Goal: Information Seeking & Learning: Learn about a topic

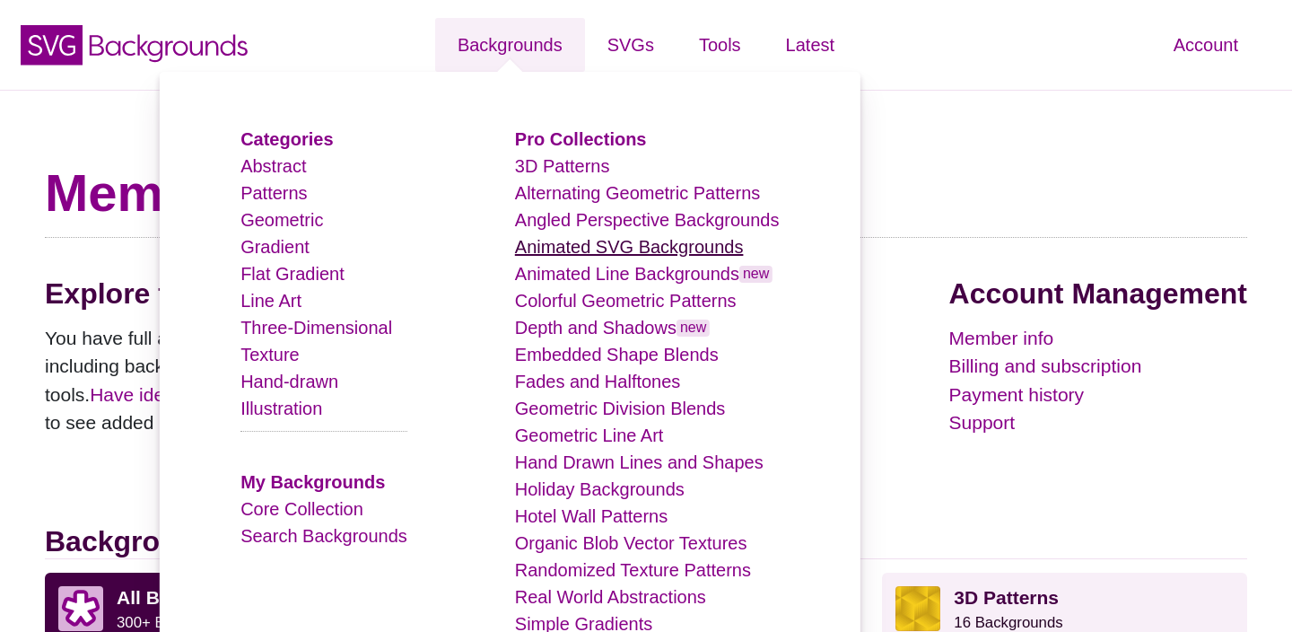
click at [622, 252] on link "Animated SVG Backgrounds" at bounding box center [629, 247] width 229 height 20
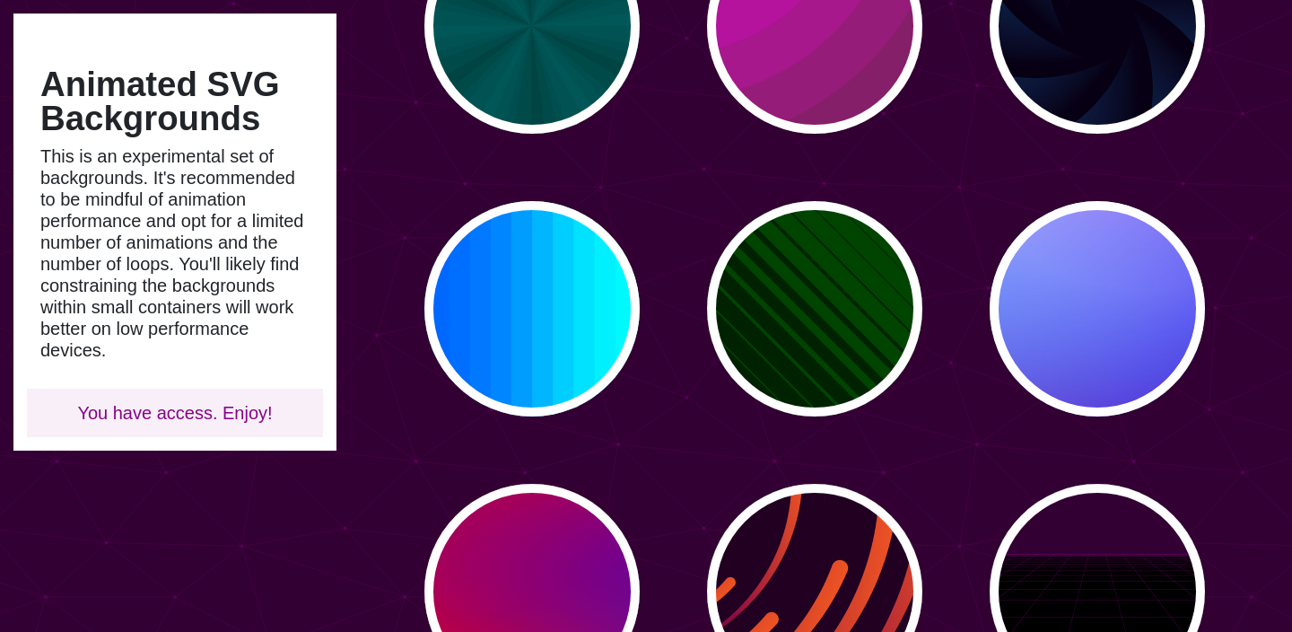
scroll to position [298, 0]
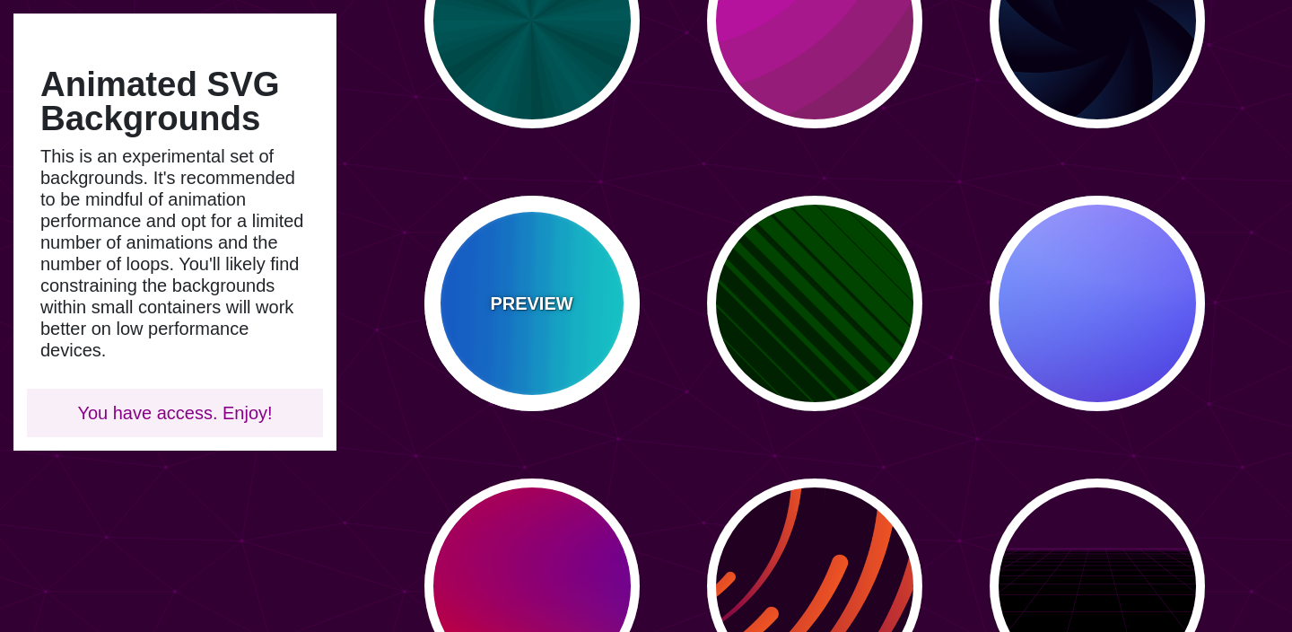
click at [546, 261] on div "PREVIEW" at bounding box center [531, 303] width 215 height 215
type input "#00FFFF"
type input "#0066FF"
type input "0.25"
type input "12"
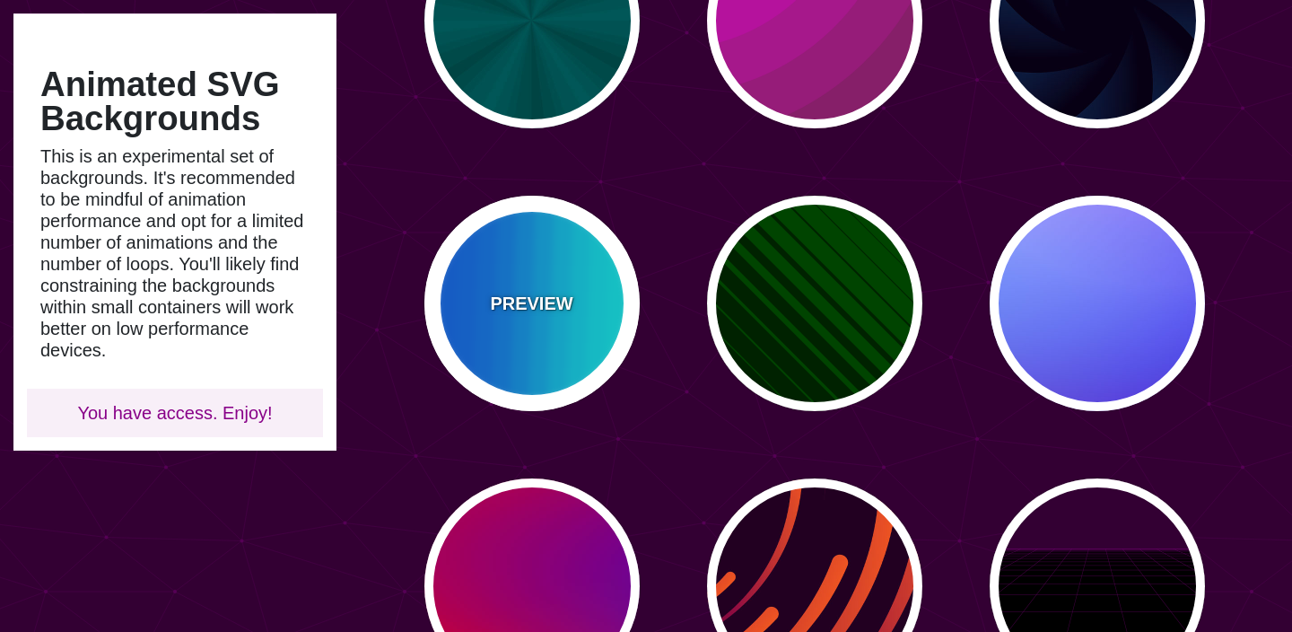
type input "999"
type input "0"
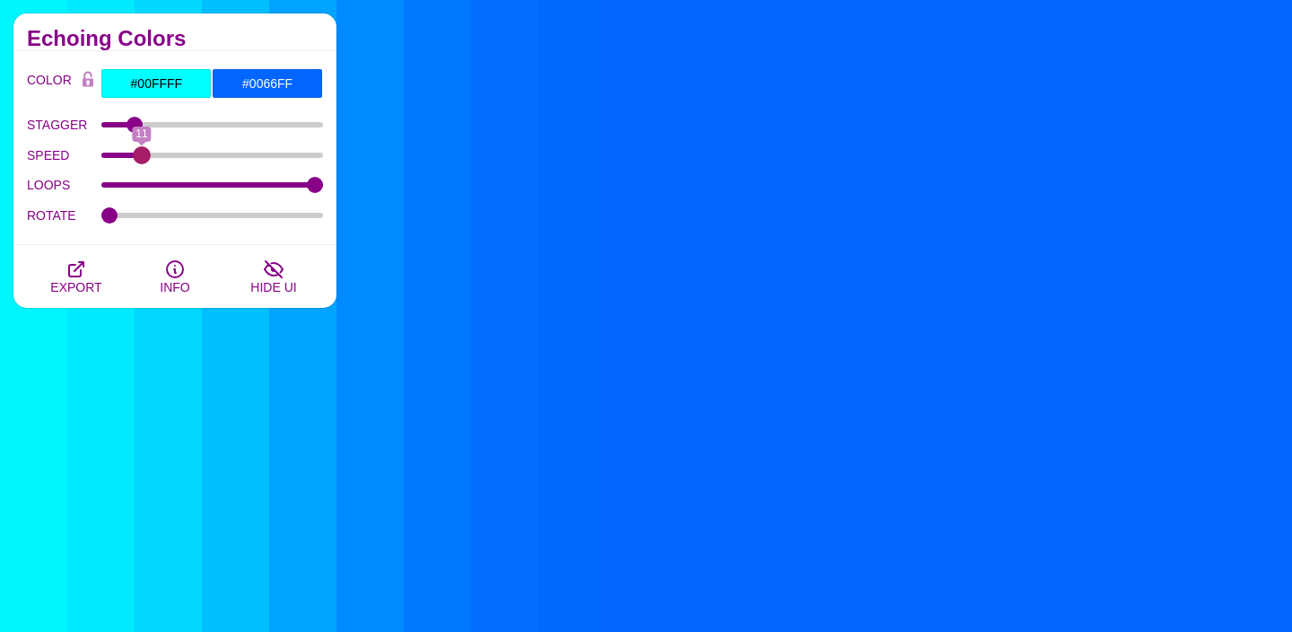
type input "12"
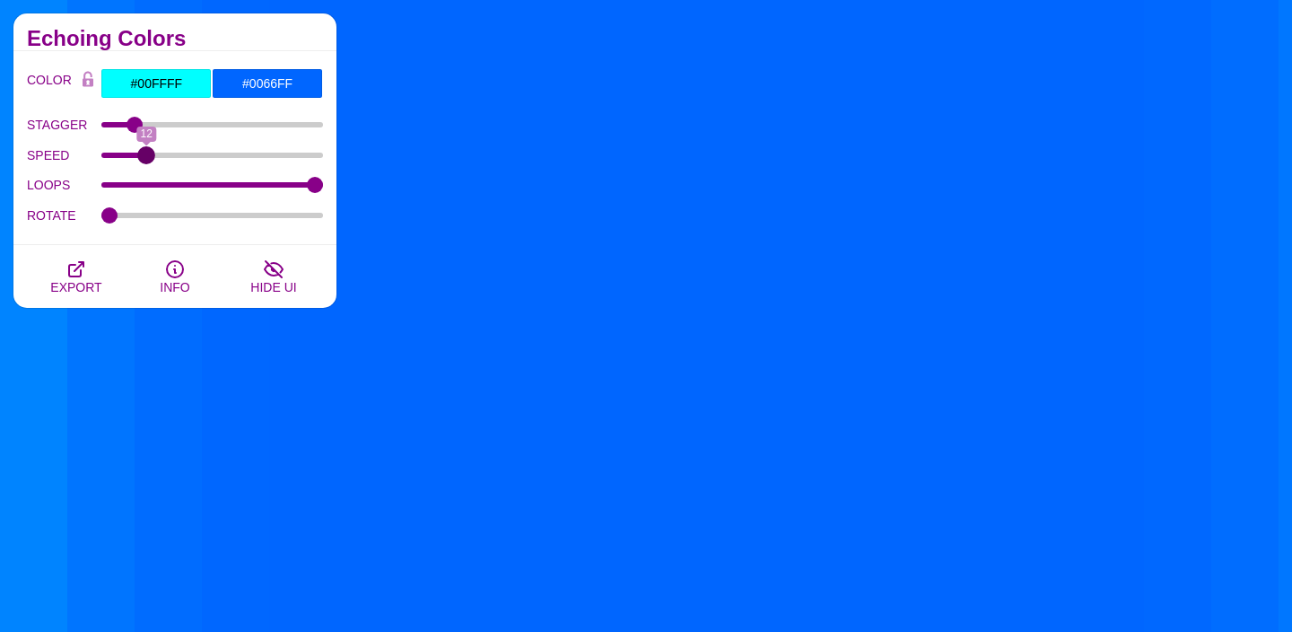
click at [145, 158] on input "SPEED" at bounding box center [212, 155] width 223 height 7
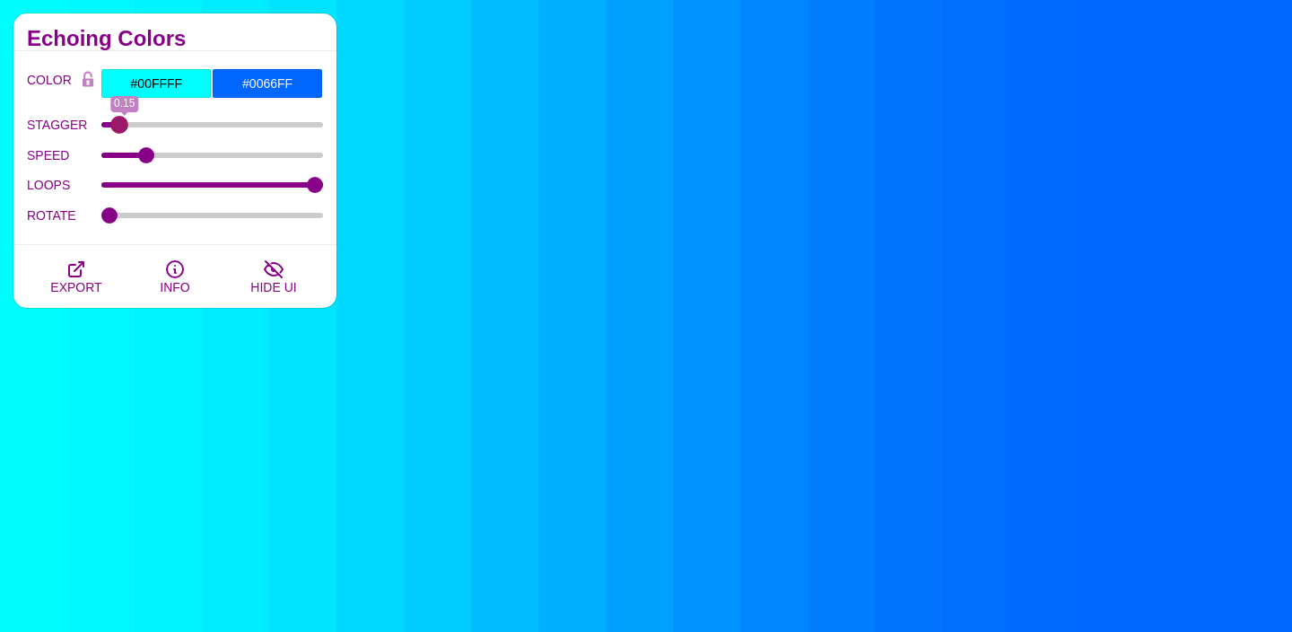
drag, startPoint x: 131, startPoint y: 123, endPoint x: 121, endPoint y: 125, distance: 10.0
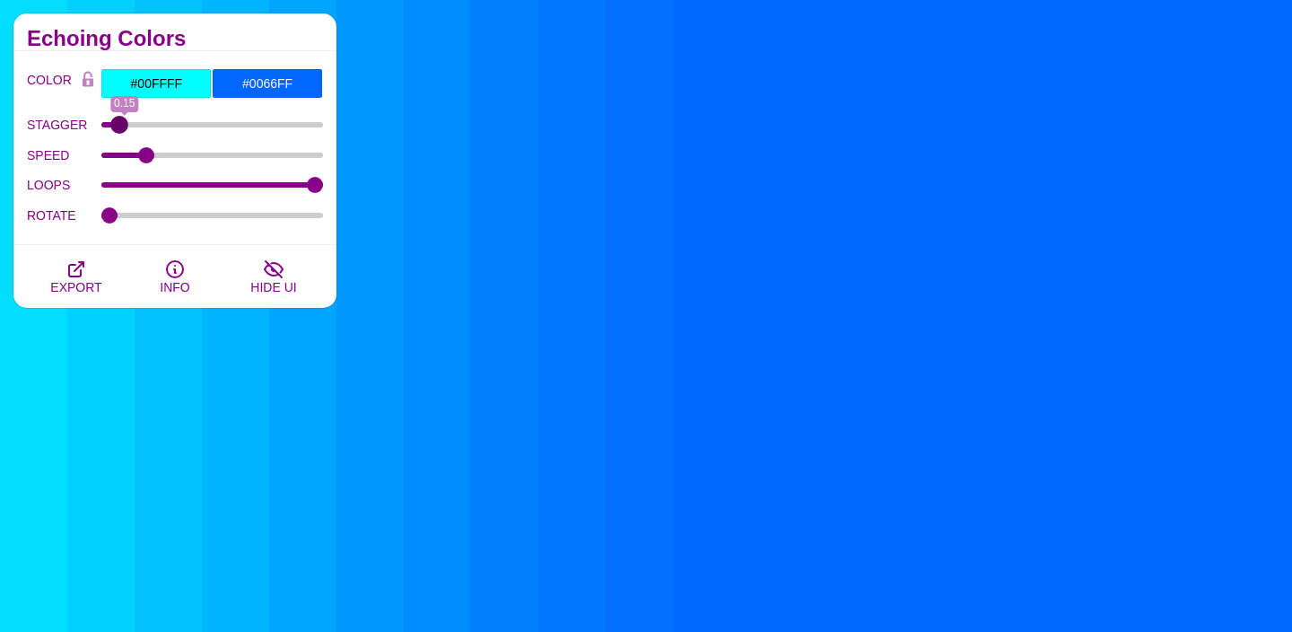
click at [121, 125] on input "STAGGER" at bounding box center [212, 124] width 223 height 7
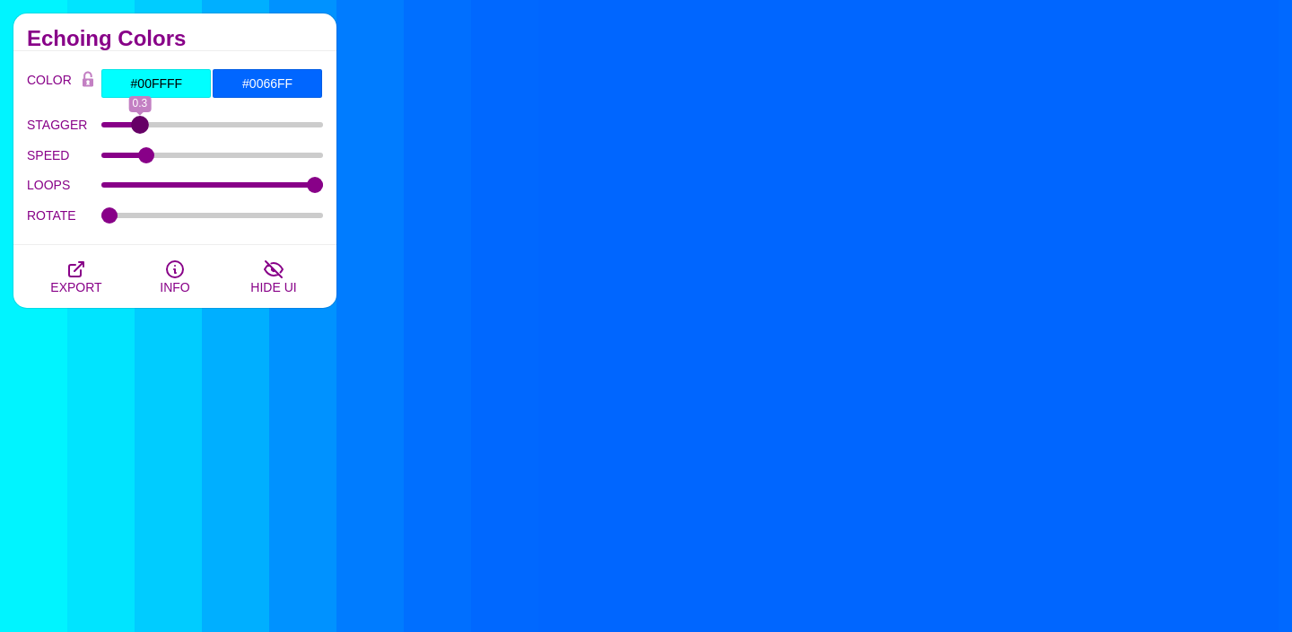
drag, startPoint x: 121, startPoint y: 125, endPoint x: 141, endPoint y: 124, distance: 19.8
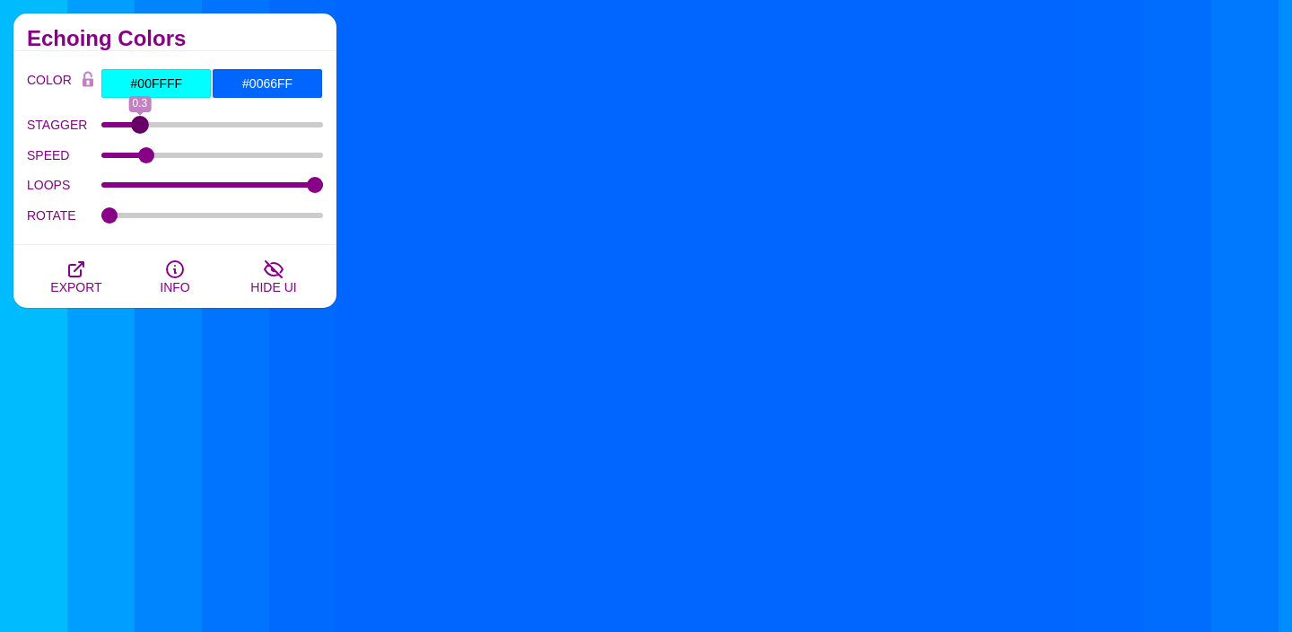
type input "0.3"
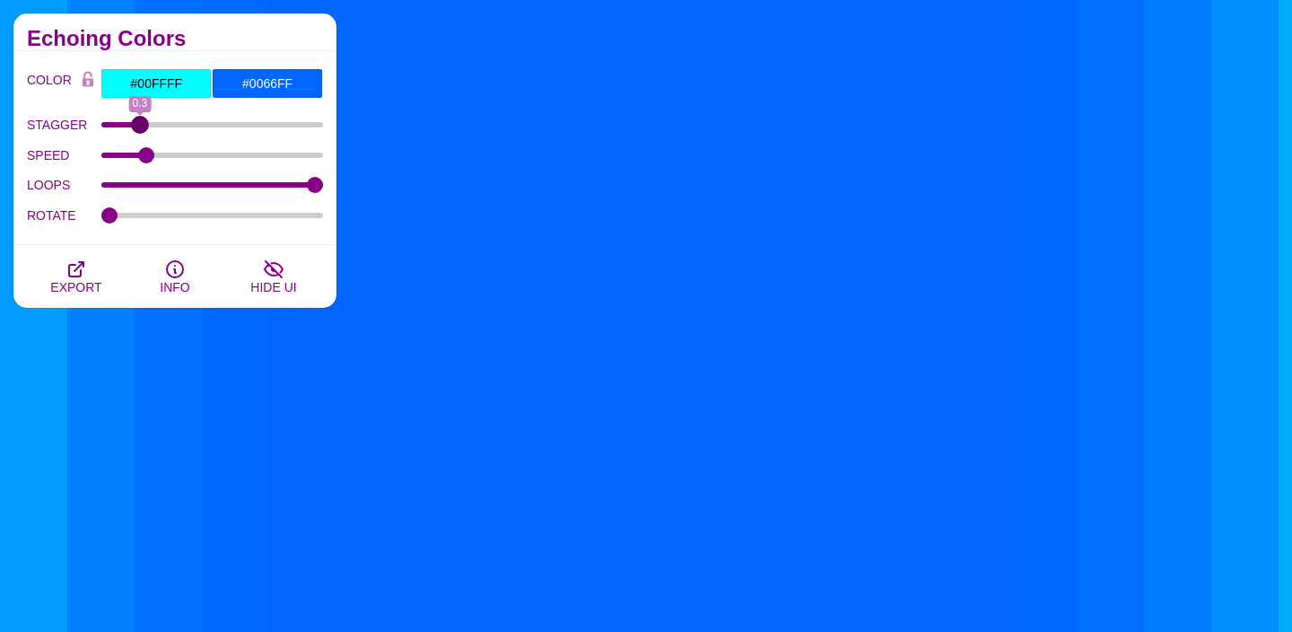
click at [141, 124] on input "STAGGER" at bounding box center [212, 124] width 223 height 7
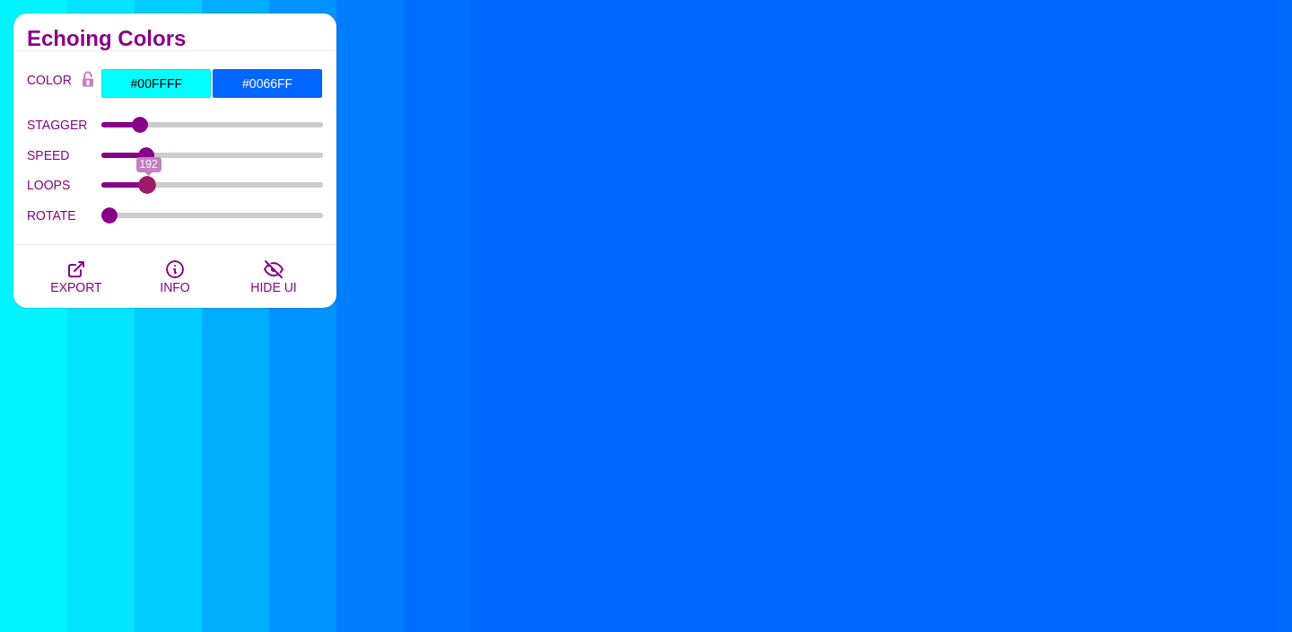
drag, startPoint x: 307, startPoint y: 187, endPoint x: 146, endPoint y: 196, distance: 160.9
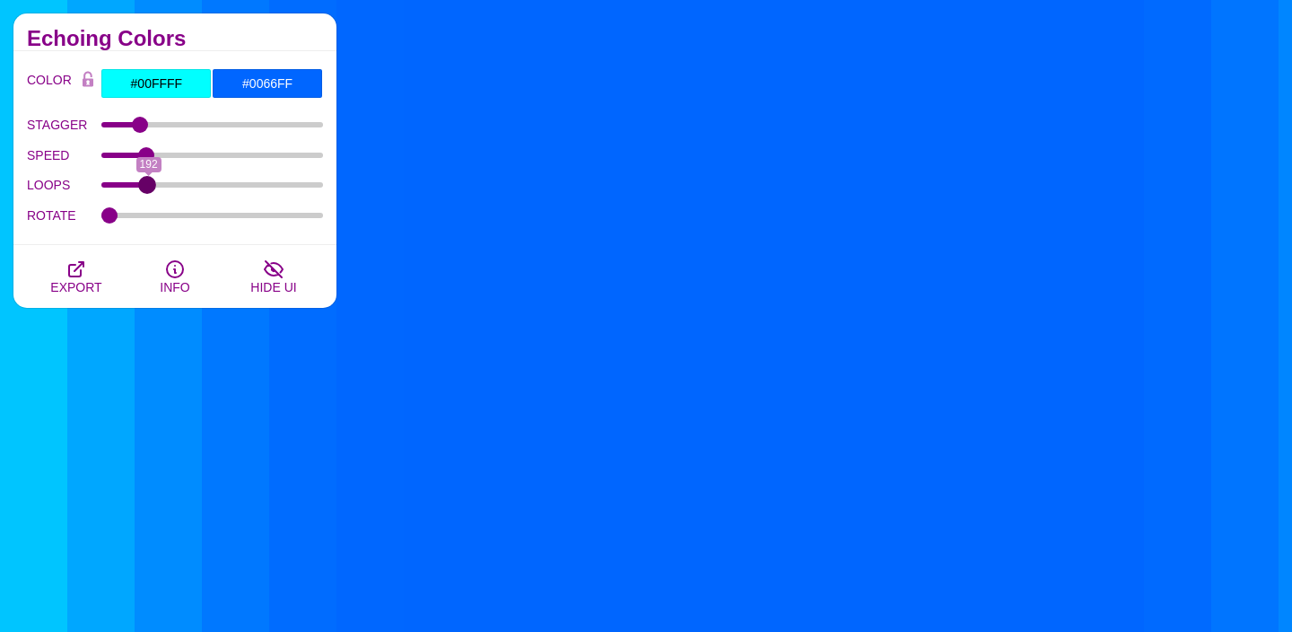
click at [146, 197] on div "LOOPS 192" at bounding box center [175, 186] width 296 height 31
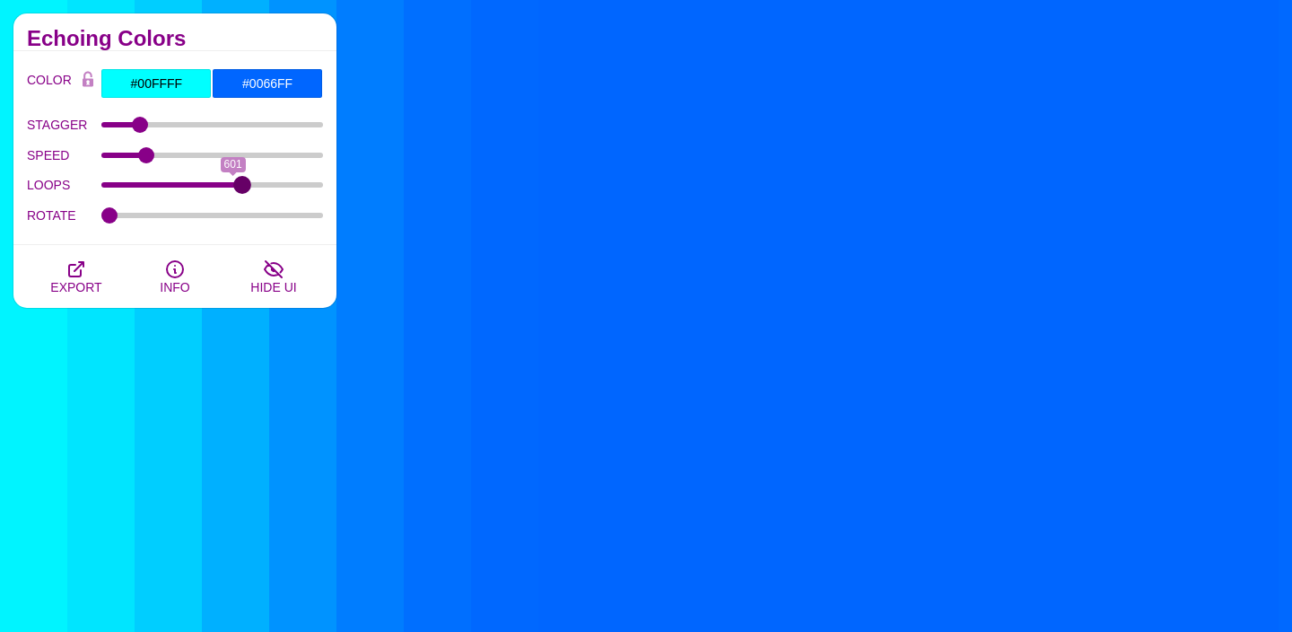
drag, startPoint x: 147, startPoint y: 185, endPoint x: 244, endPoint y: 183, distance: 96.9
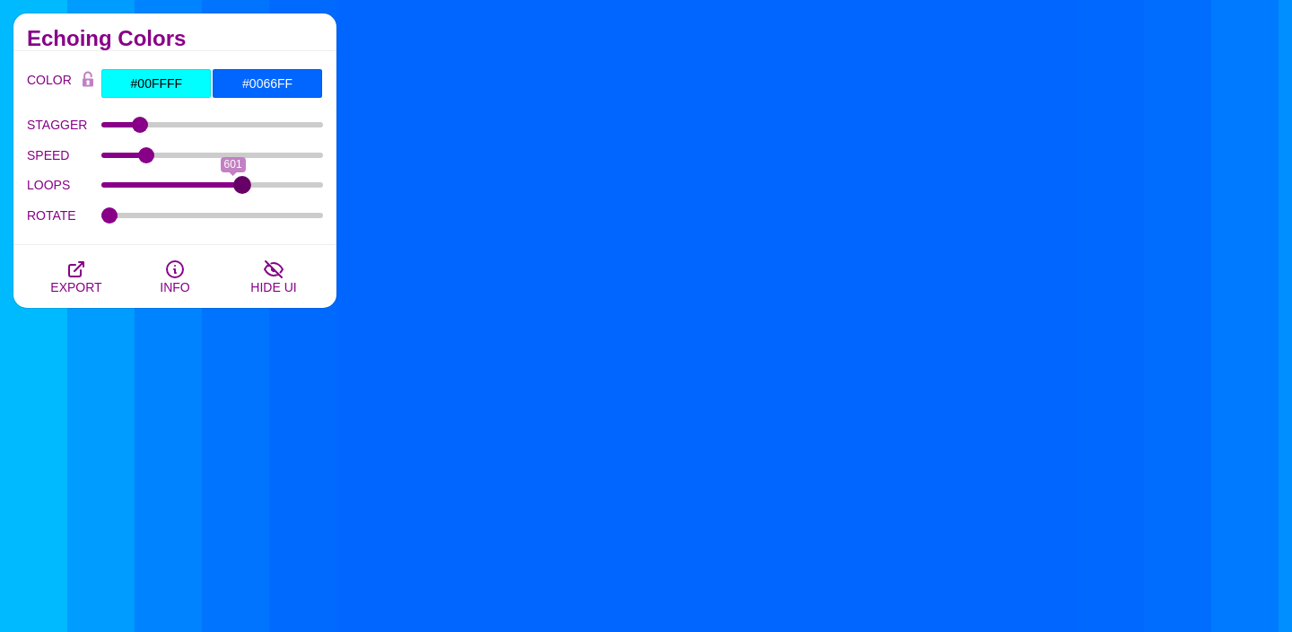
type input "657"
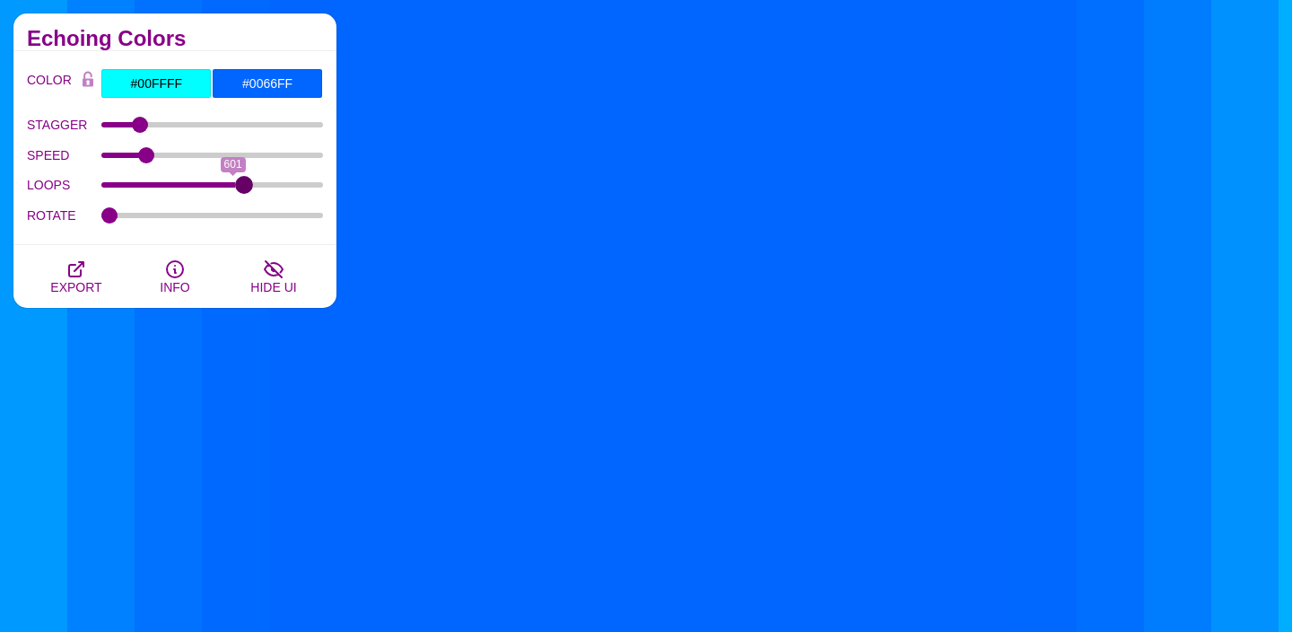
click at [244, 183] on input "LOOPS" at bounding box center [212, 184] width 223 height 7
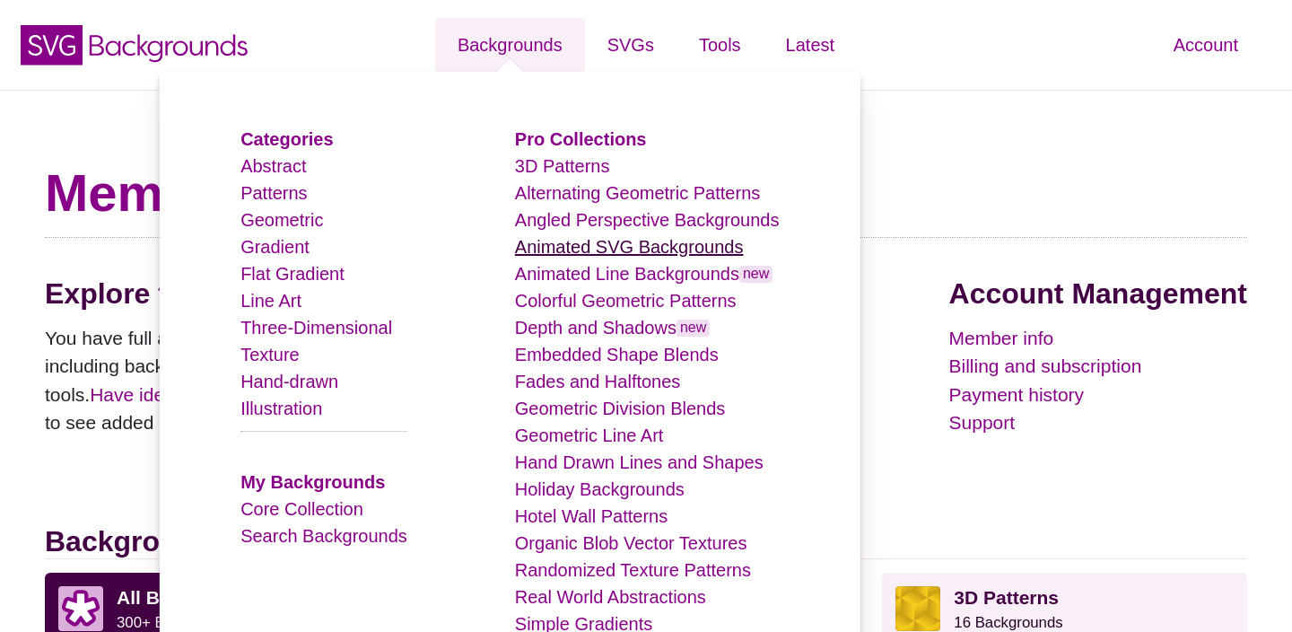
click at [589, 241] on link "Animated SVG Backgrounds" at bounding box center [629, 247] width 229 height 20
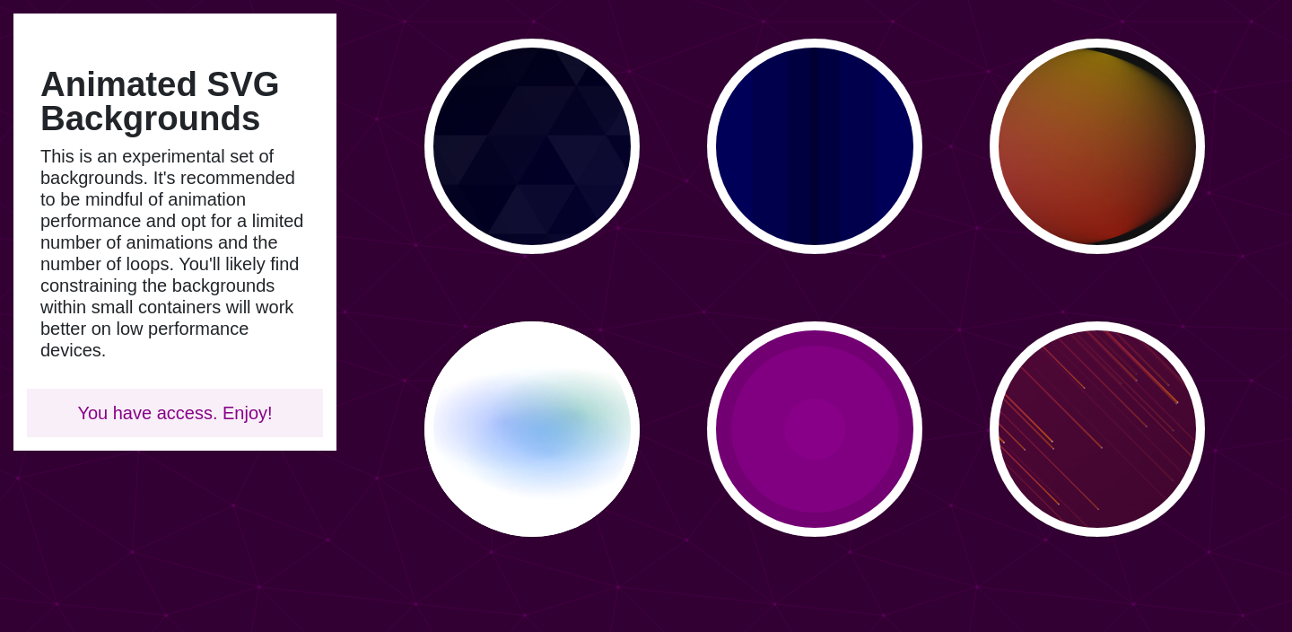
scroll to position [1591, 0]
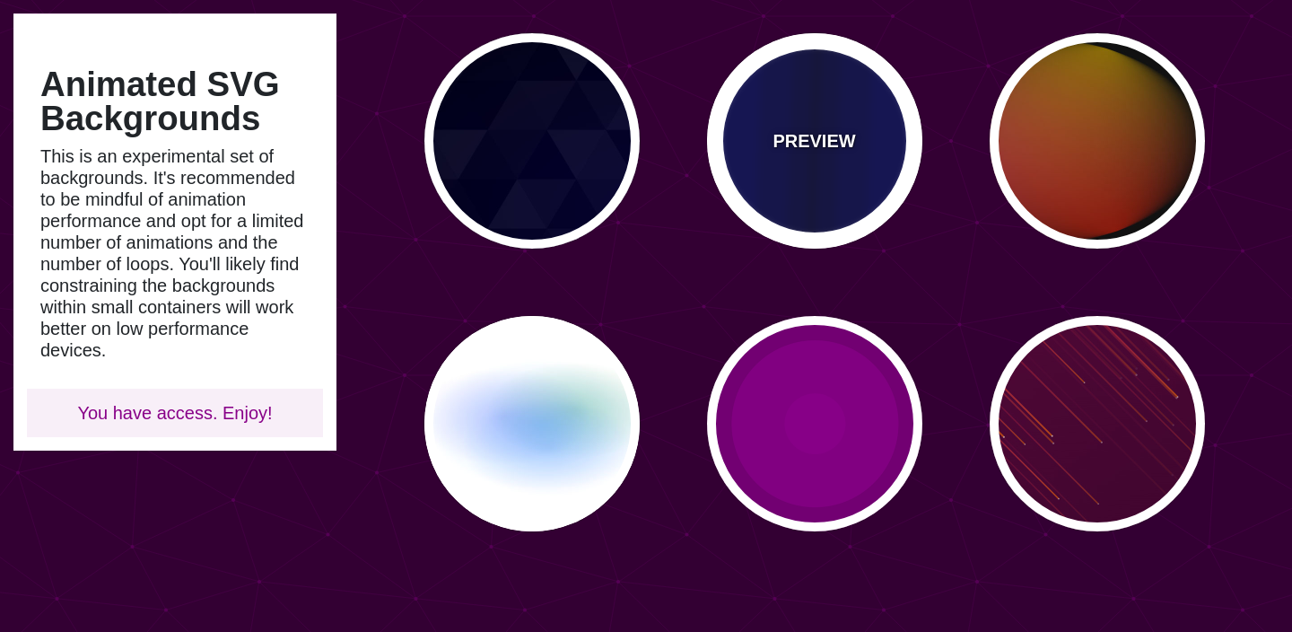
click at [825, 144] on p "PREVIEW" at bounding box center [814, 140] width 83 height 27
type input "#0000BB"
type input "#000033"
type input "0.5"
type input "5"
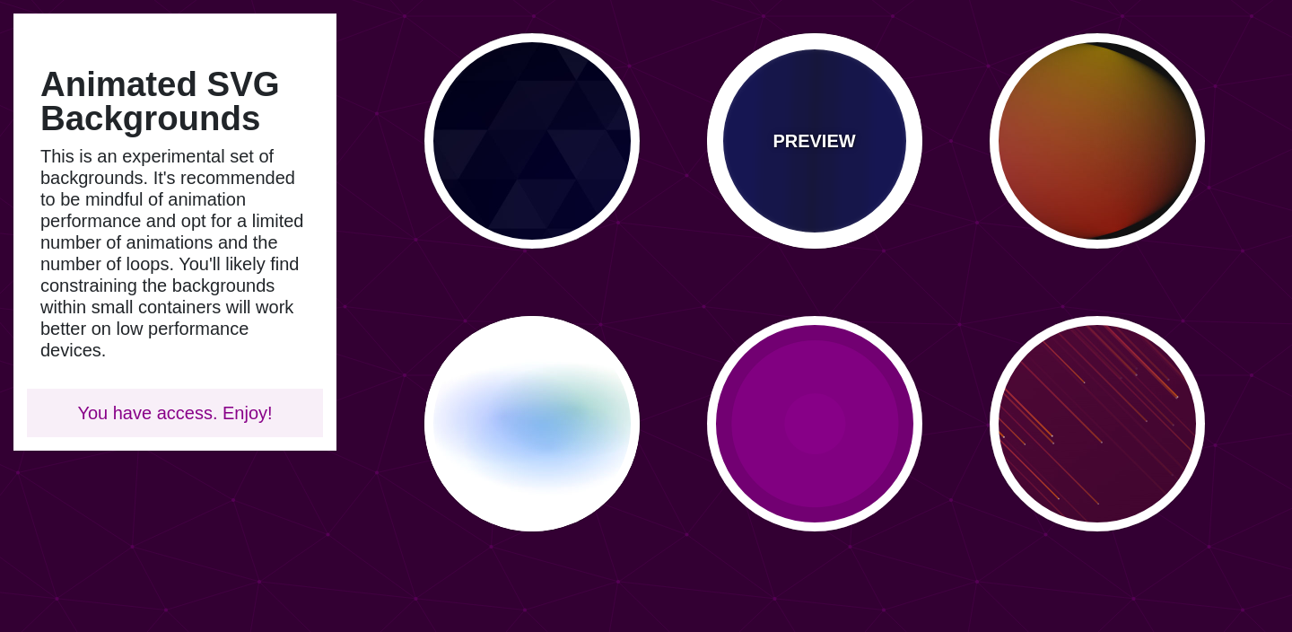
type input "0.1"
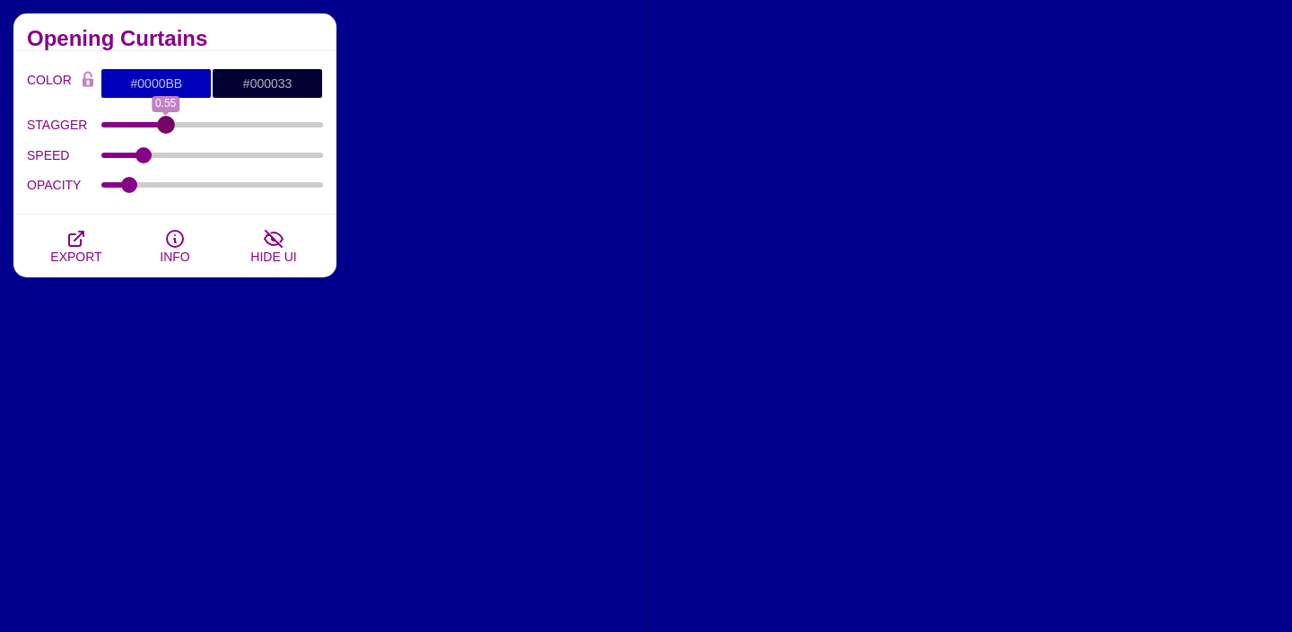
drag, startPoint x: 161, startPoint y: 125, endPoint x: 166, endPoint y: 153, distance: 28.3
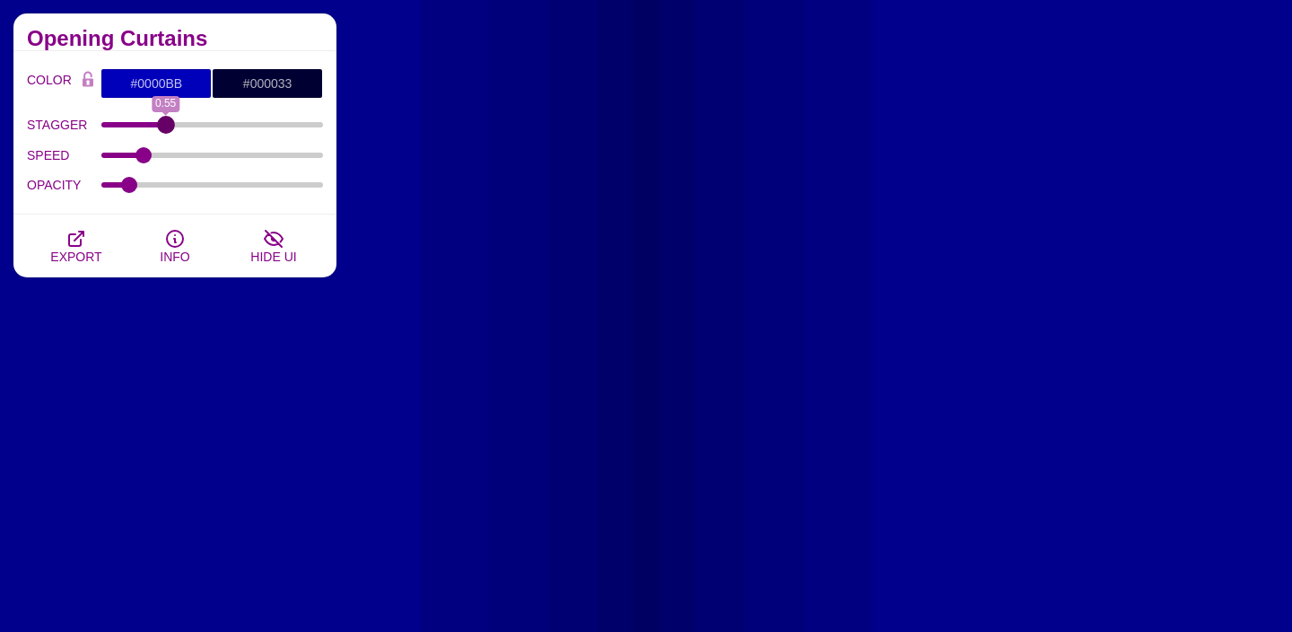
type input "0.55"
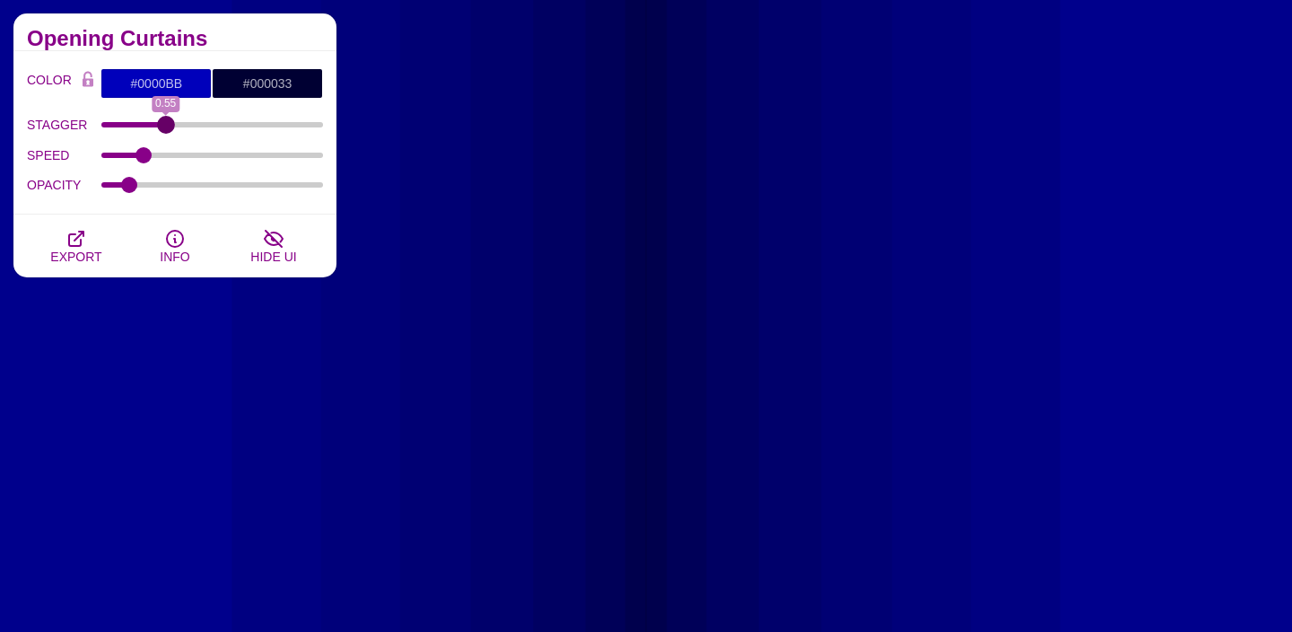
click at [166, 128] on input "STAGGER" at bounding box center [212, 124] width 223 height 7
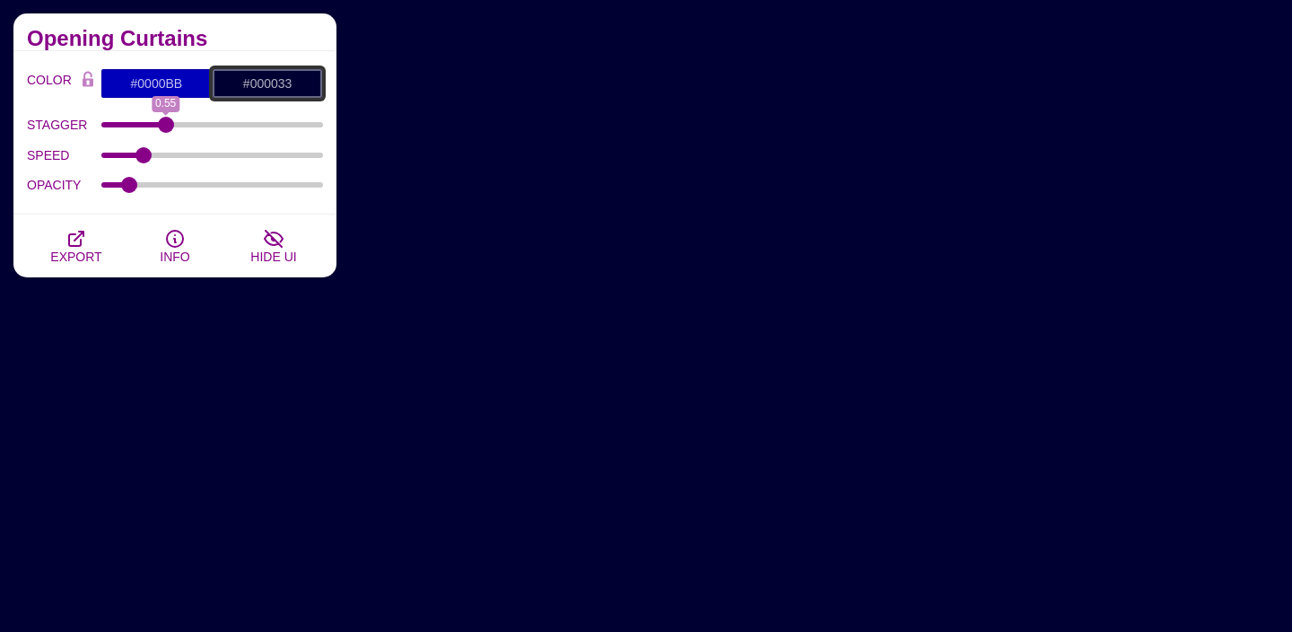
click at [266, 73] on input "#000033" at bounding box center [267, 83] width 111 height 31
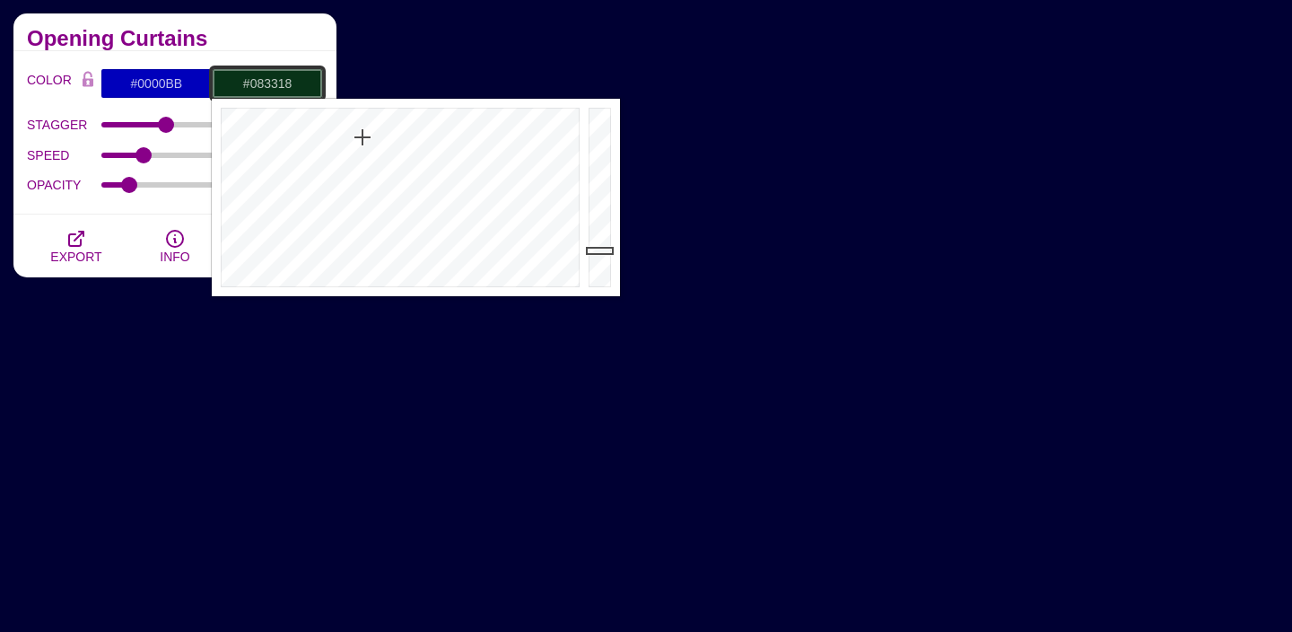
click at [363, 137] on div at bounding box center [398, 197] width 372 height 197
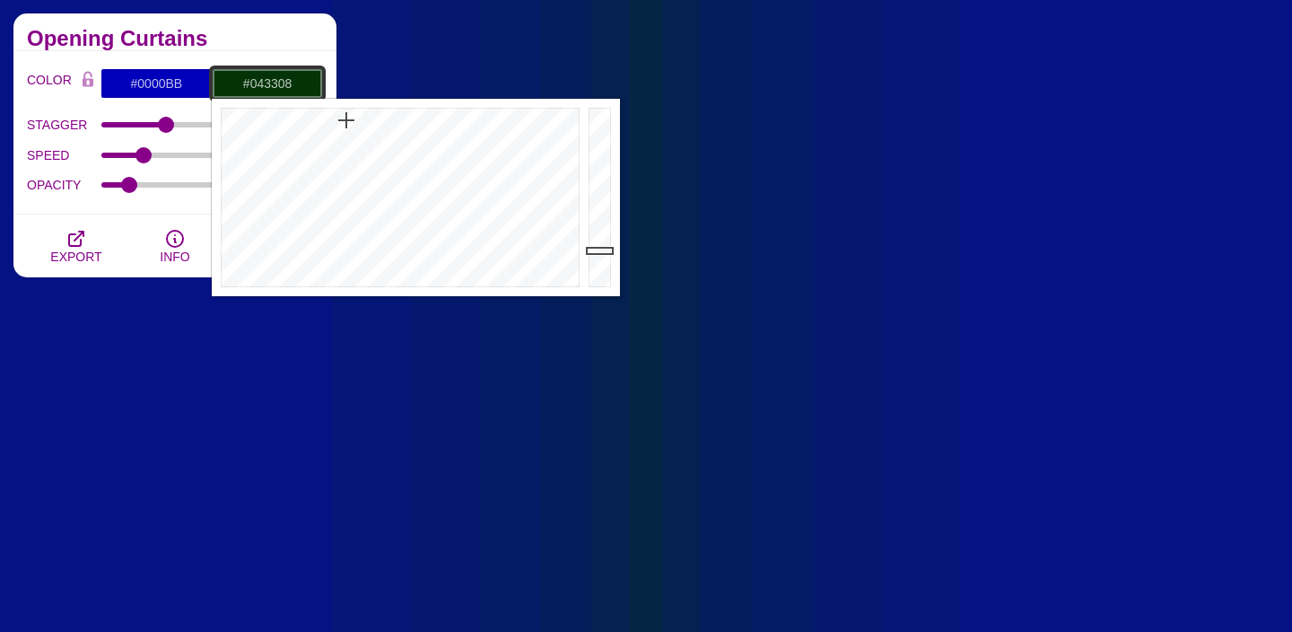
click at [346, 120] on div at bounding box center [398, 197] width 372 height 197
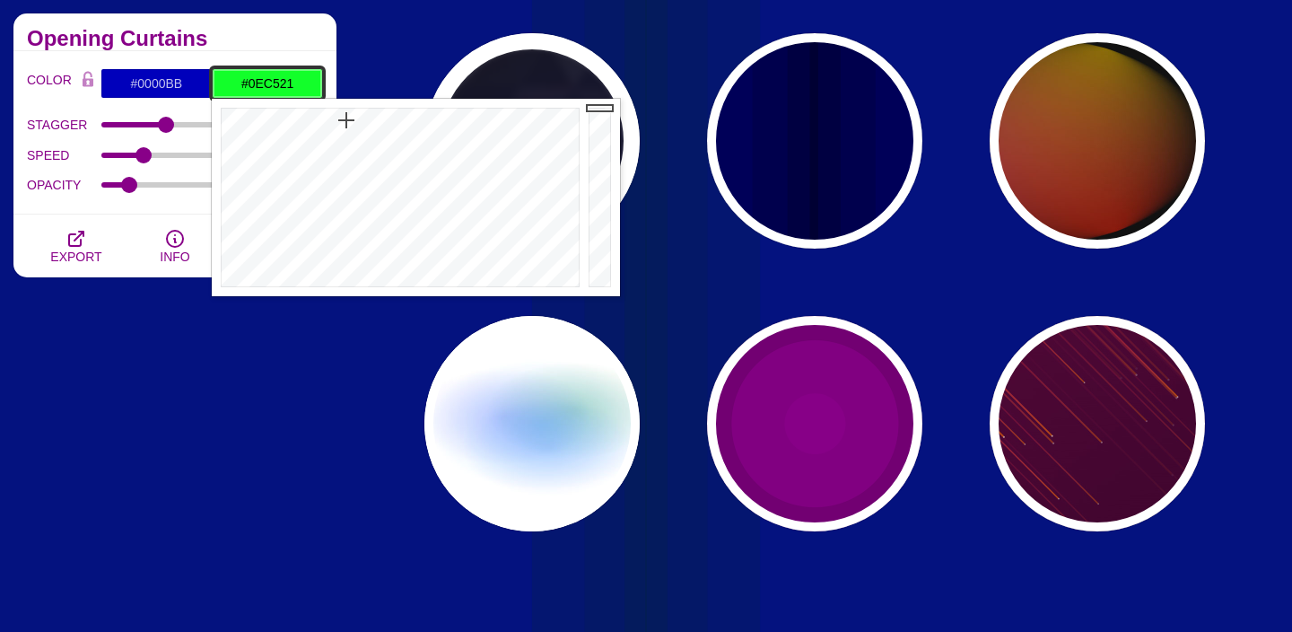
type input "#12FF2A"
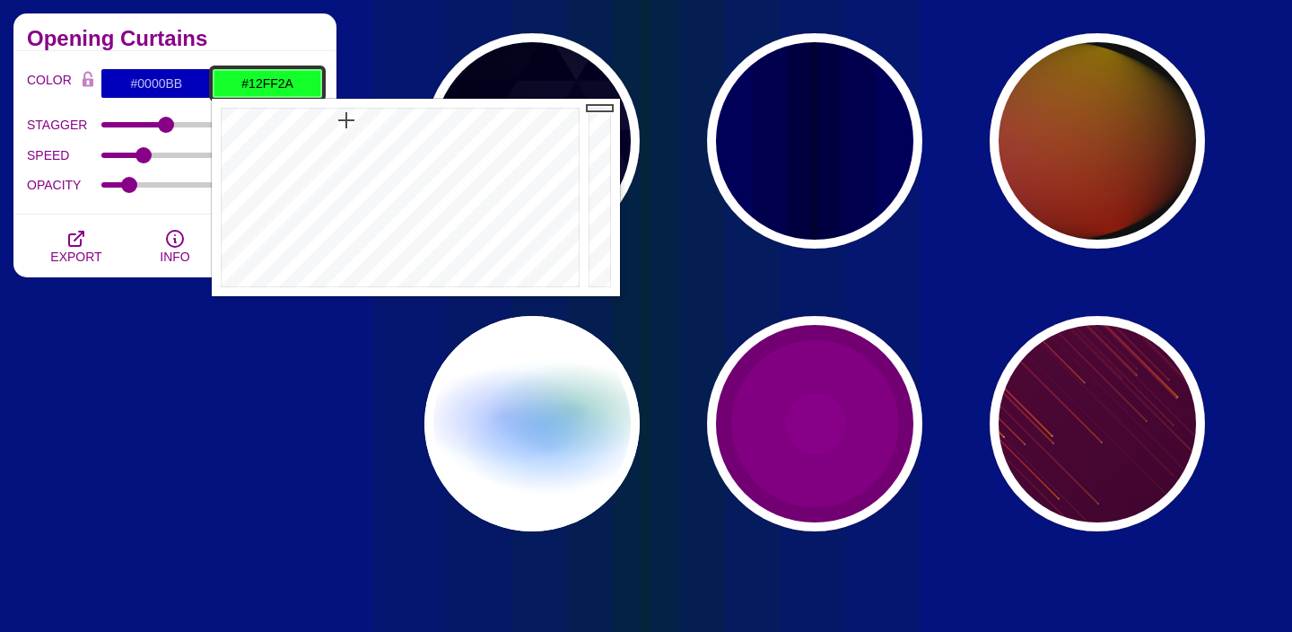
drag, startPoint x: 605, startPoint y: 251, endPoint x: 579, endPoint y: 38, distance: 215.2
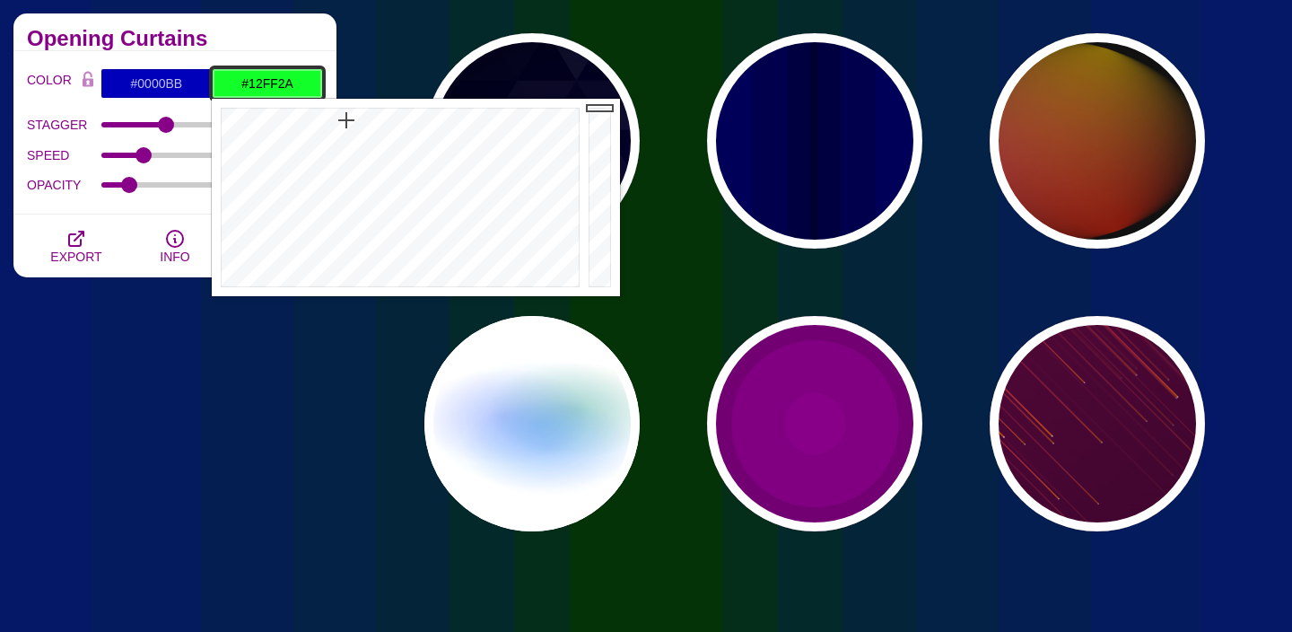
click at [579, 38] on body "SVG Backgrounds Logo Backgrounds Categories Abstract Patterns Geometric Gradien…" at bounding box center [646, 324] width 1292 height 3830
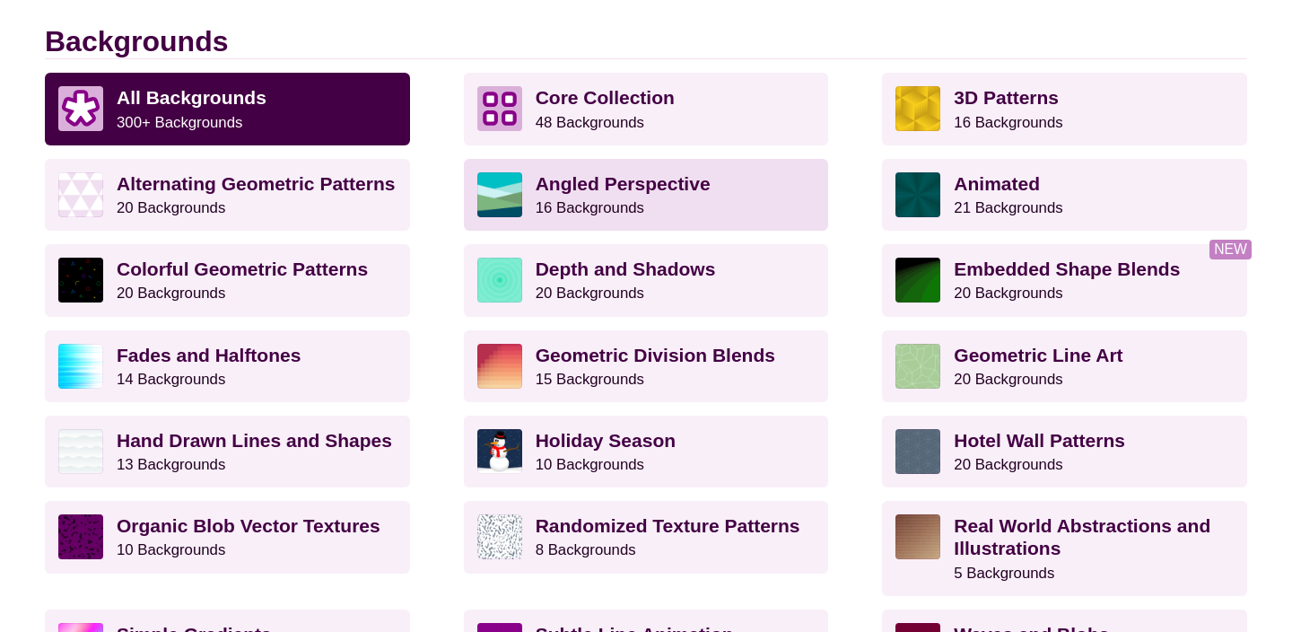
scroll to position [503, 0]
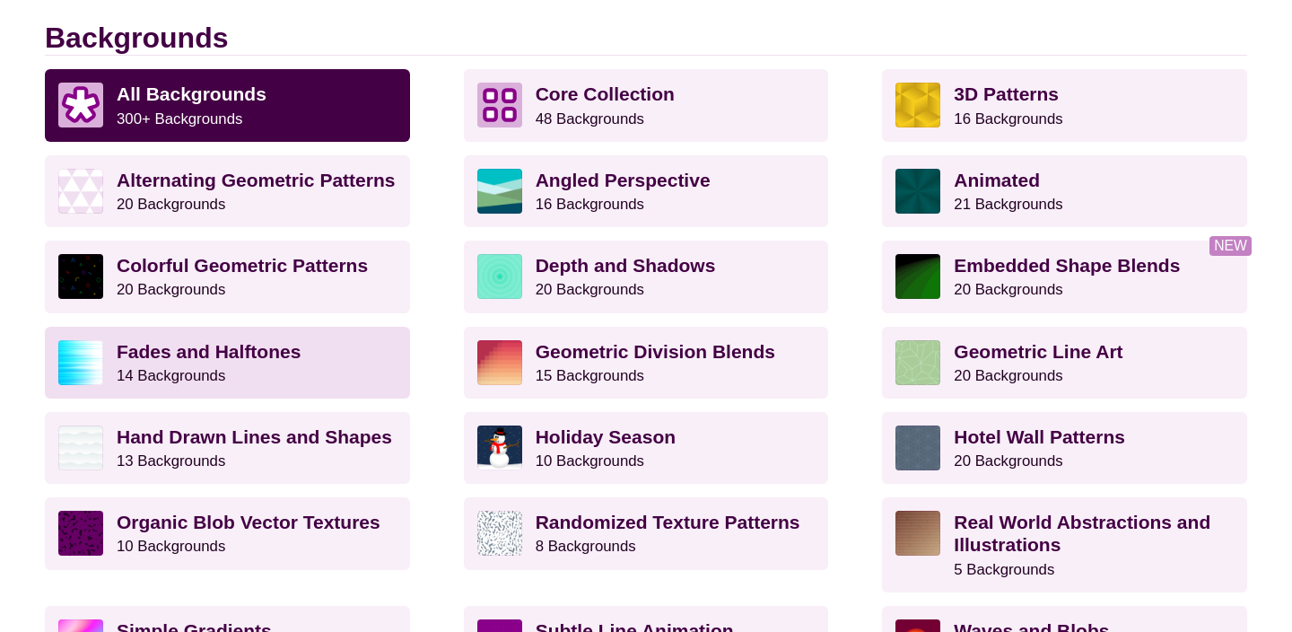
click at [160, 355] on strong "Fades and Halftones" at bounding box center [209, 351] width 184 height 21
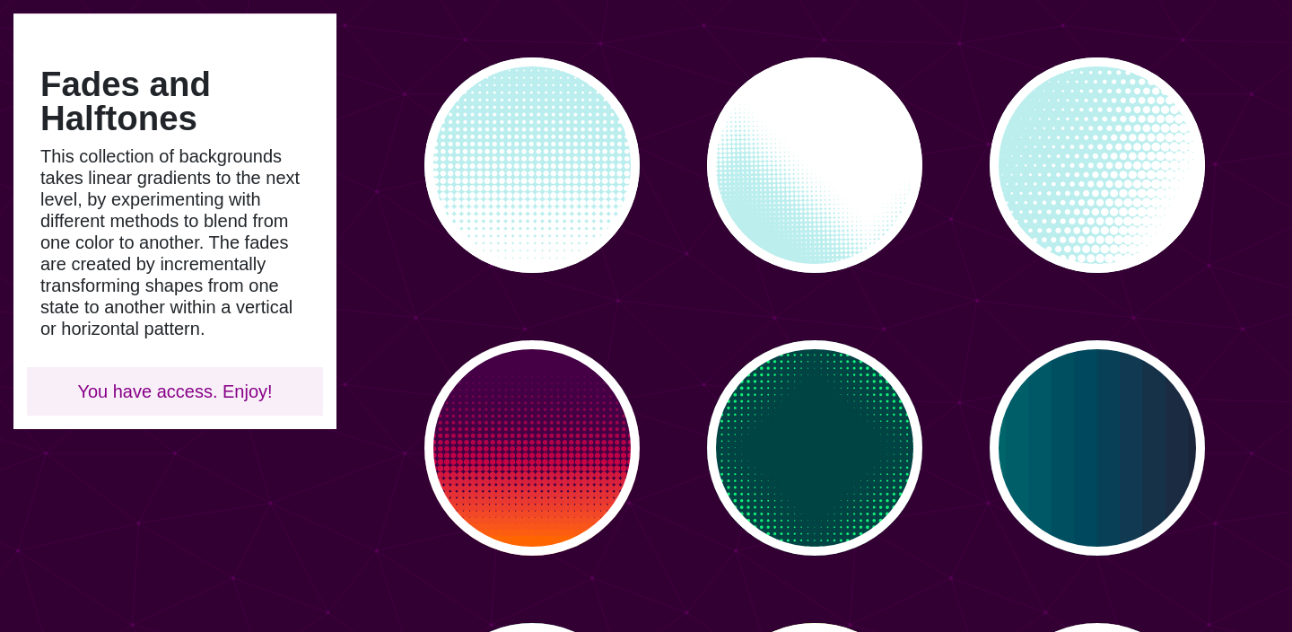
scroll to position [437, 0]
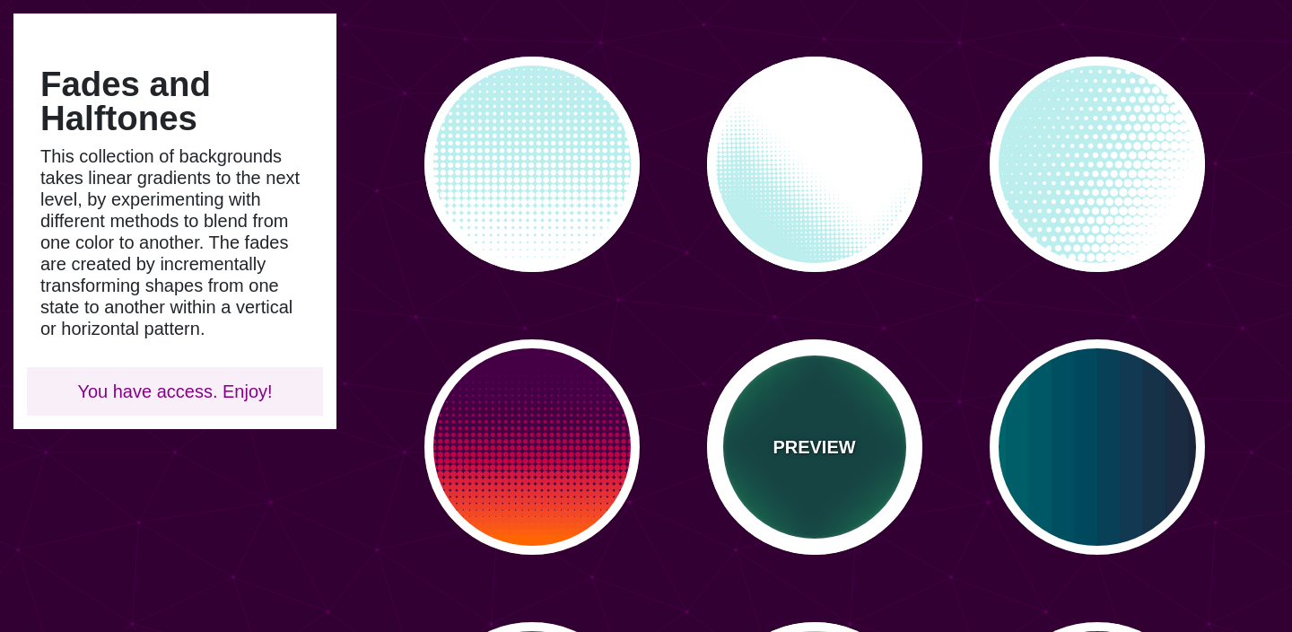
click at [825, 470] on div "PREVIEW" at bounding box center [814, 446] width 215 height 215
type input "#004444"
type input "#11EE77"
type input "0"
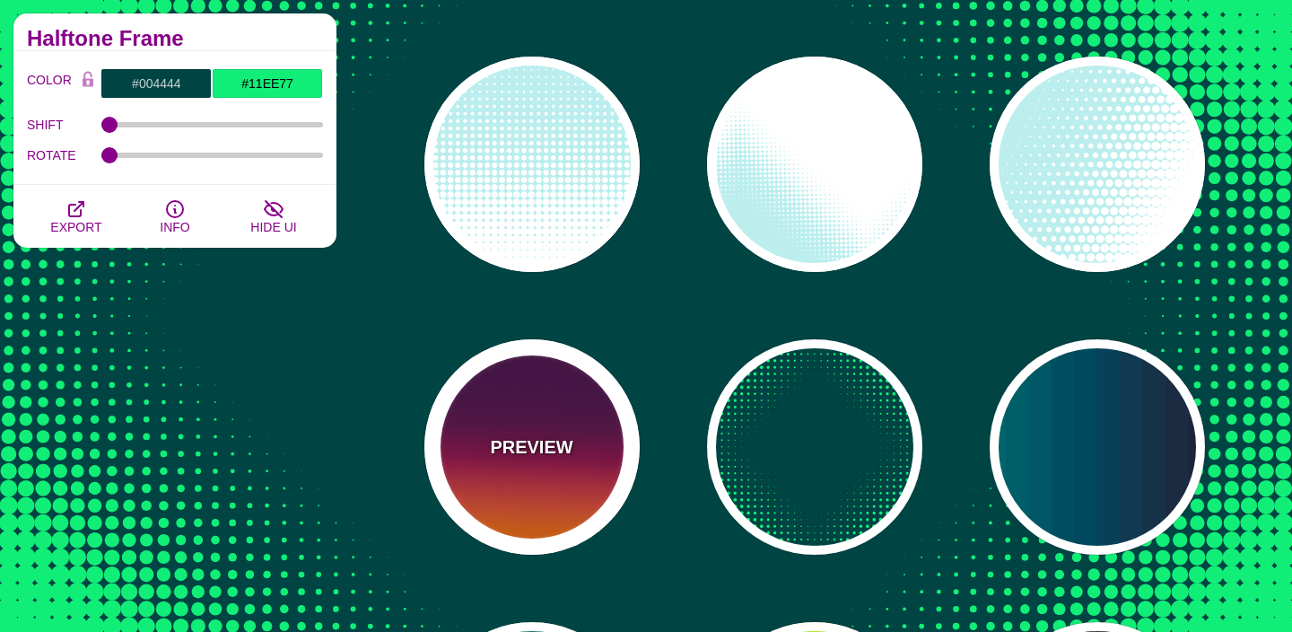
click at [484, 449] on div "PREVIEW" at bounding box center [531, 446] width 215 height 215
type input "#440044"
type input "#FF6600"
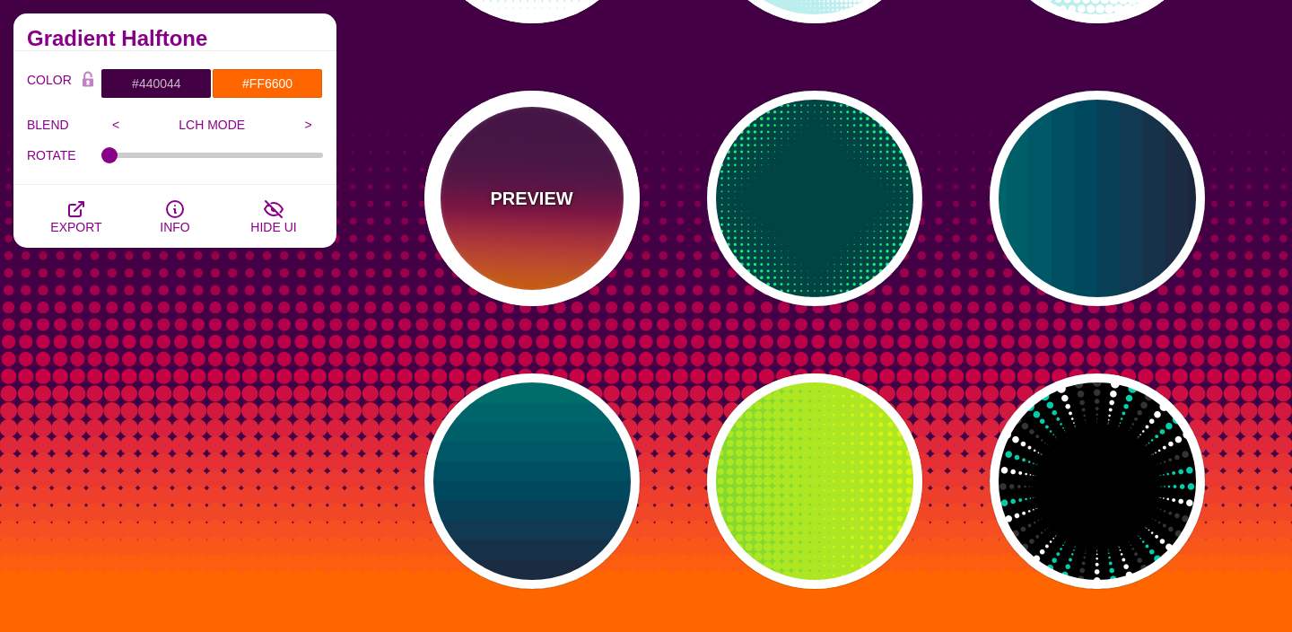
scroll to position [713, 0]
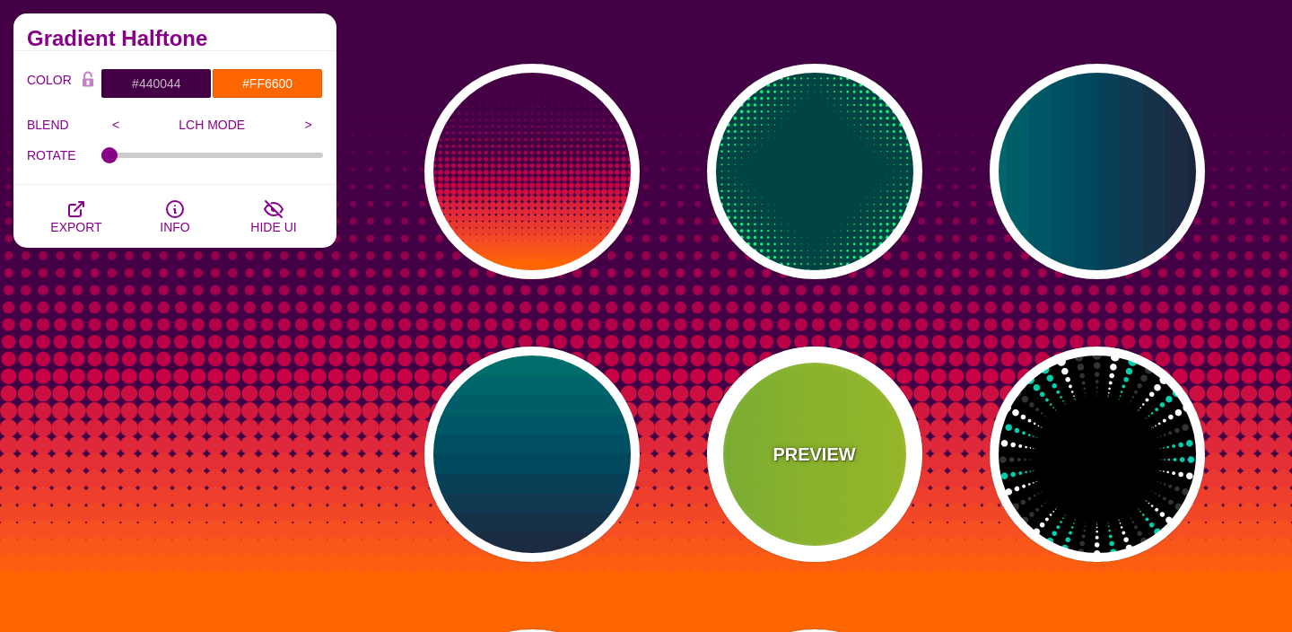
click at [796, 425] on div "PREVIEW" at bounding box center [814, 453] width 215 height 215
type input "#22BB44"
type input "#FFFF00"
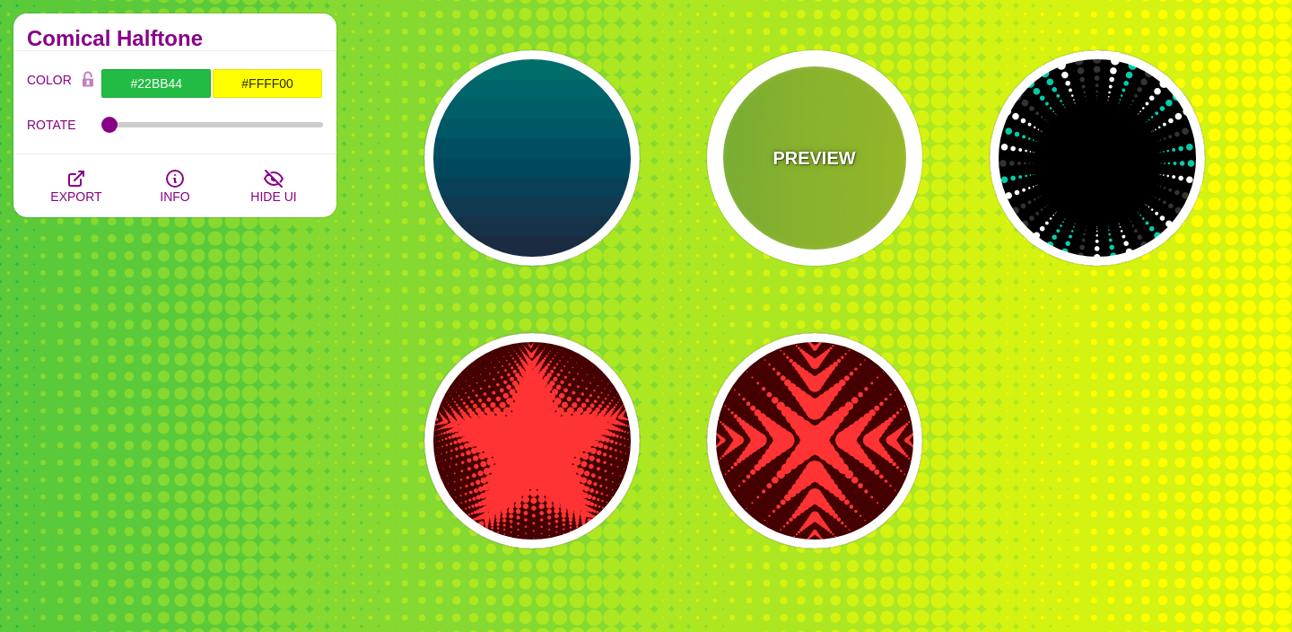
scroll to position [1007, 0]
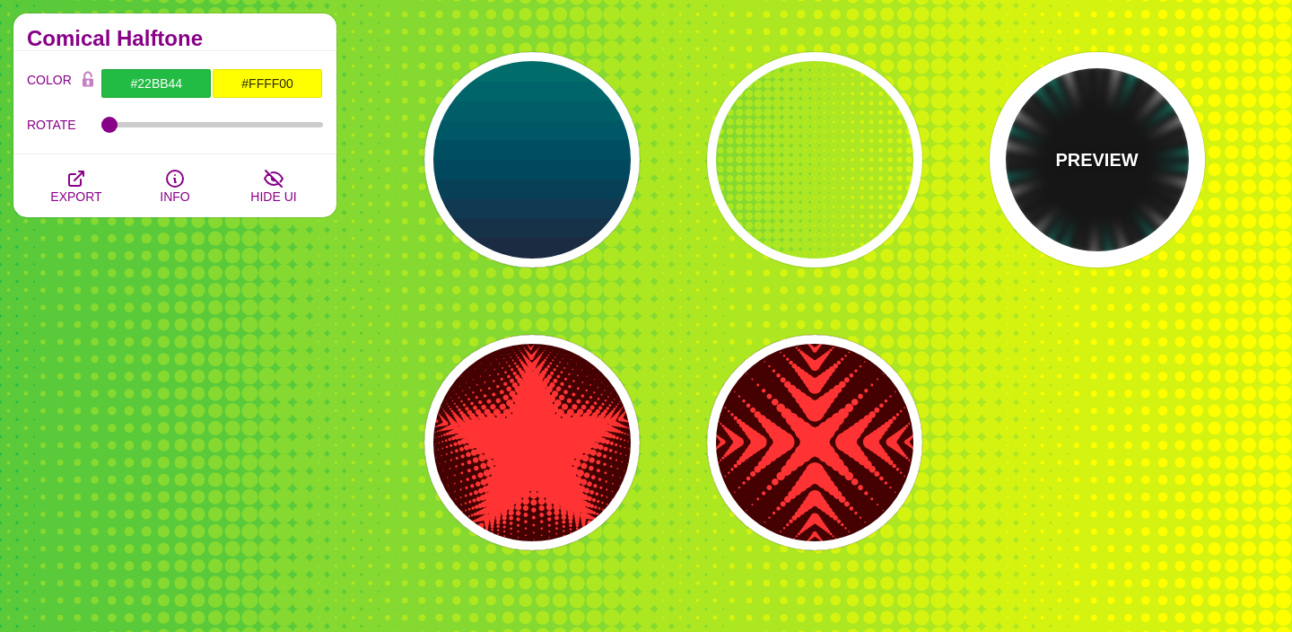
click at [1062, 167] on p "PREVIEW" at bounding box center [1096, 159] width 83 height 27
type input "#000000"
type input "#00CCAA"
type input "#FFFFFF"
type input "#333333"
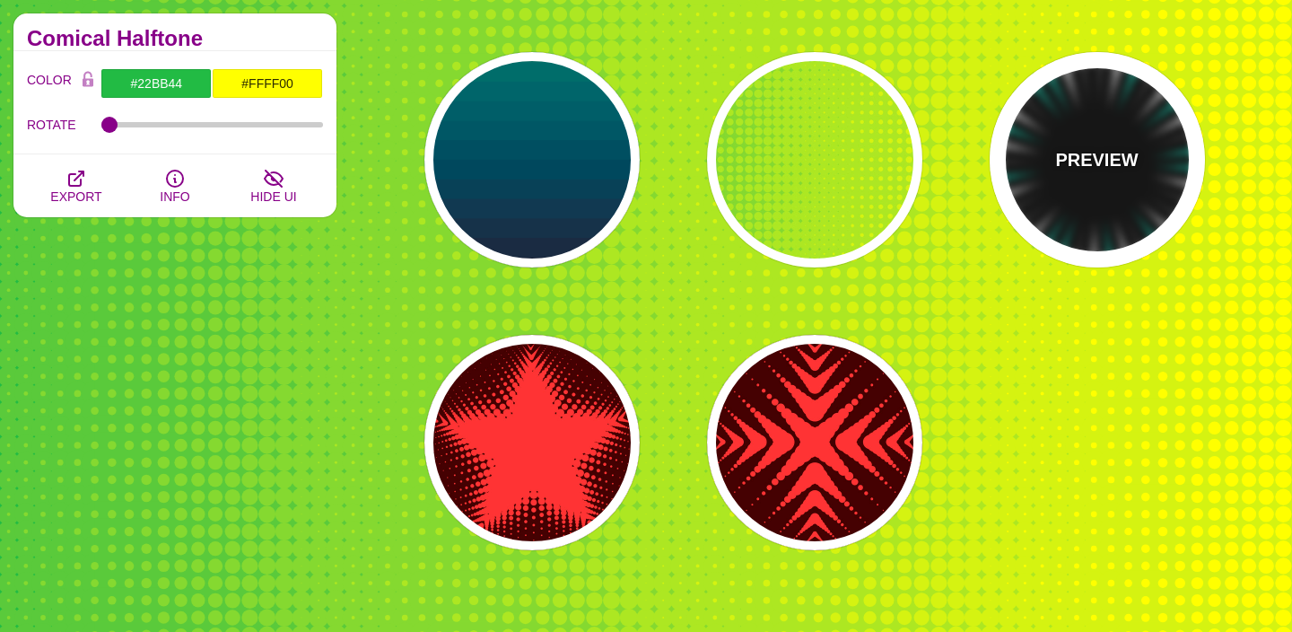
type input "0"
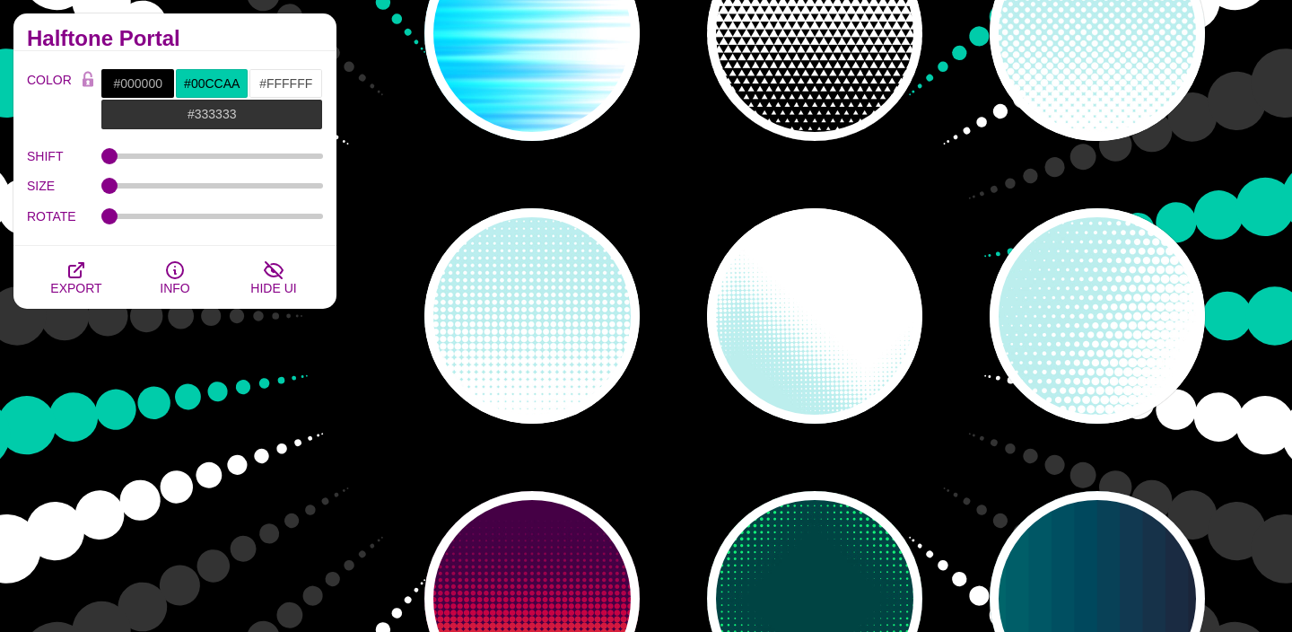
scroll to position [0, 0]
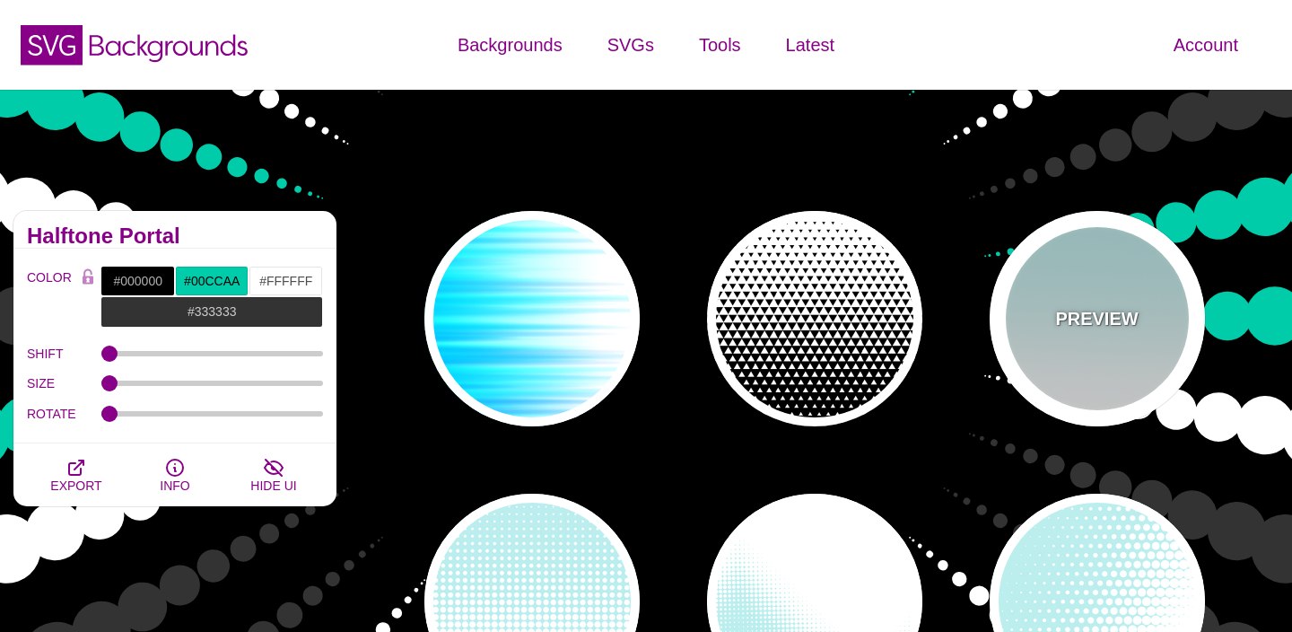
click at [1094, 352] on div "PREVIEW" at bounding box center [1097, 318] width 215 height 215
type input "#BBEEEE"
type input "#FFFFFF"
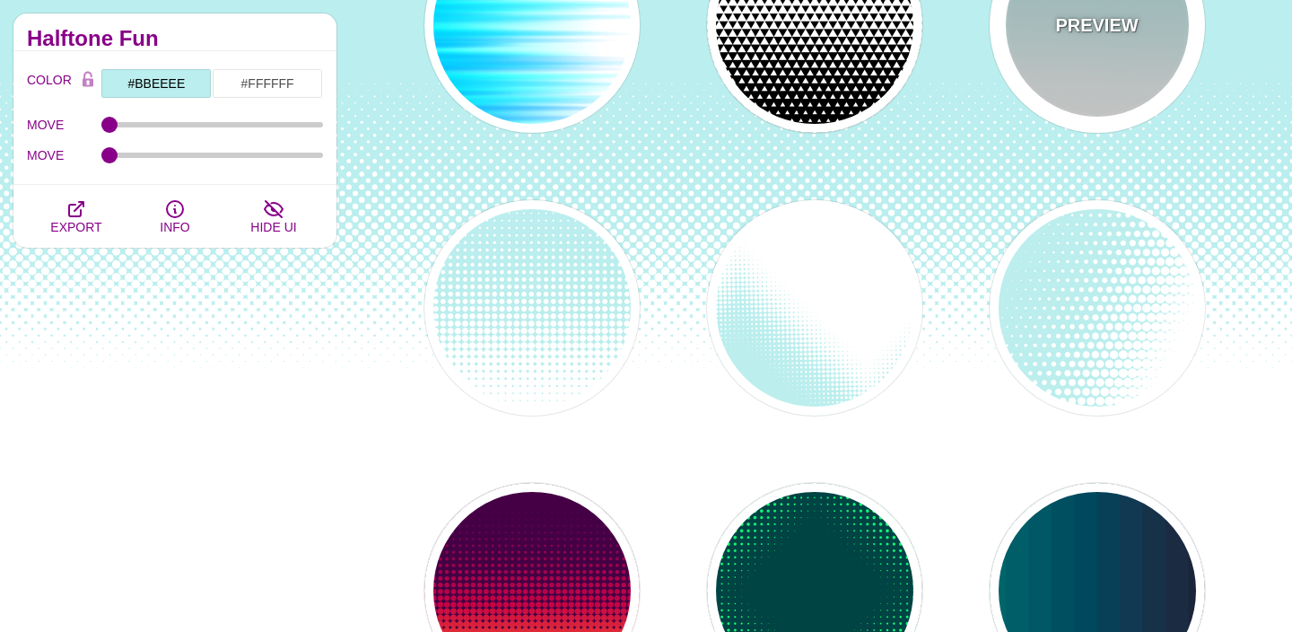
scroll to position [317, 0]
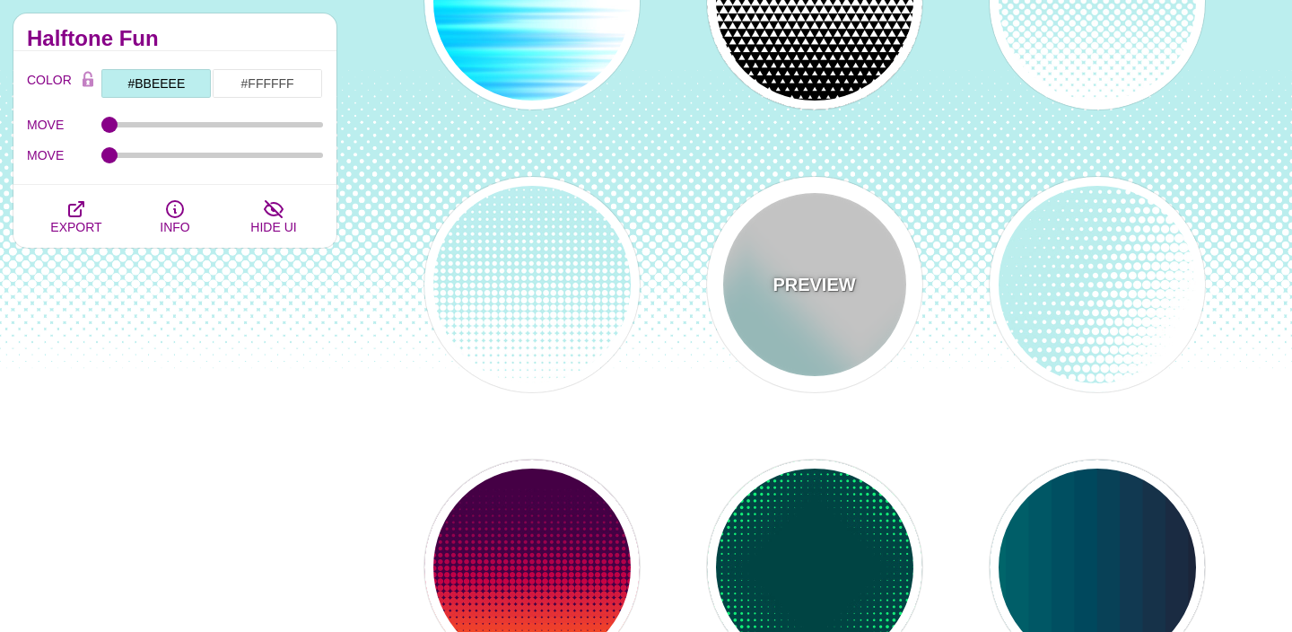
click at [829, 306] on div "PREVIEW" at bounding box center [814, 284] width 215 height 215
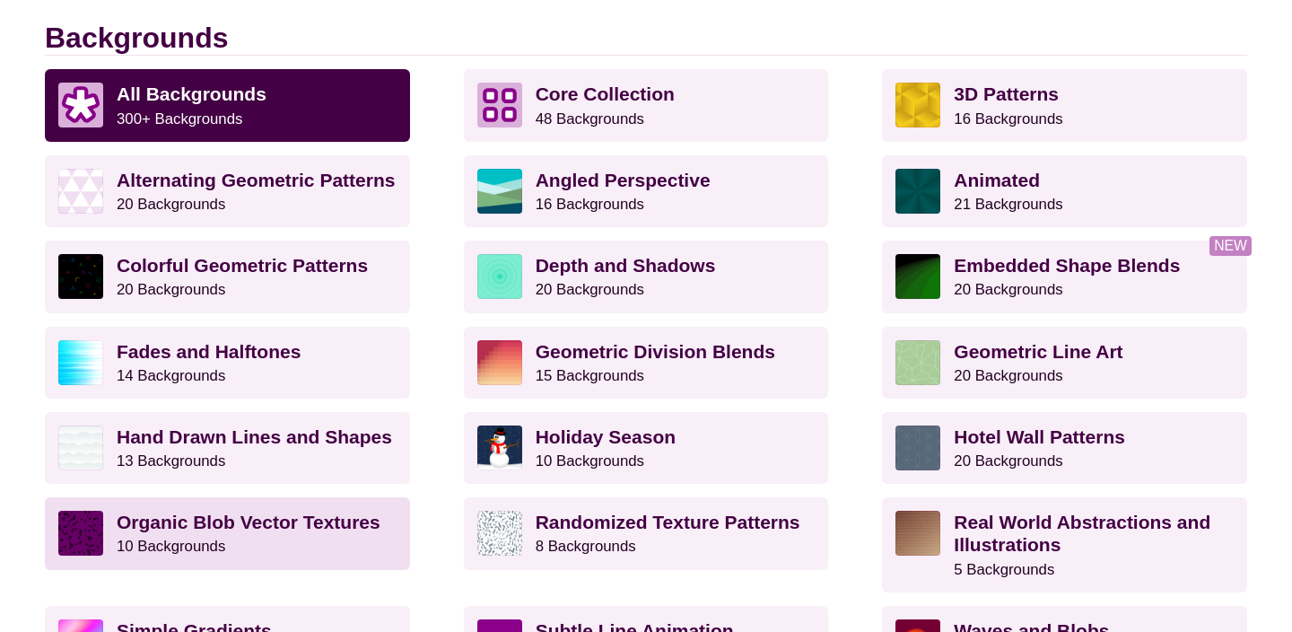
click at [278, 522] on strong "Organic Blob Vector Textures" at bounding box center [249, 522] width 264 height 21
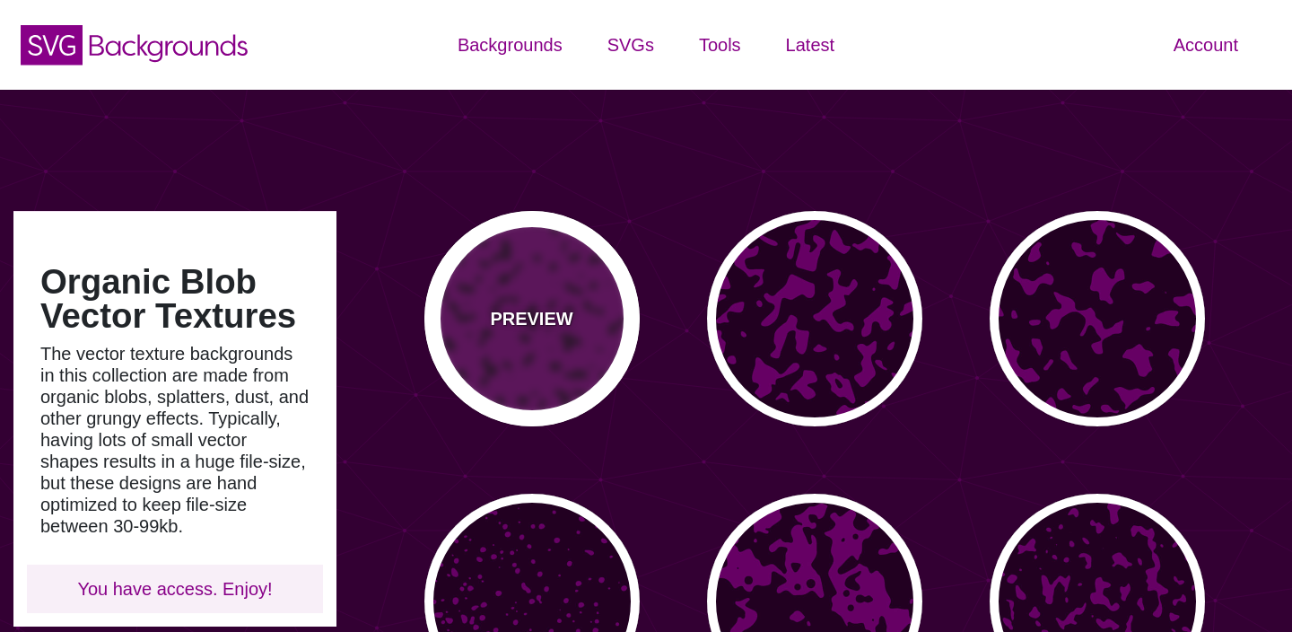
click at [517, 296] on div "PREVIEW" at bounding box center [531, 318] width 215 height 215
type input "#660066"
type input "#220022"
type input "0"
